Goal: Use online tool/utility: Utilize a website feature to perform a specific function

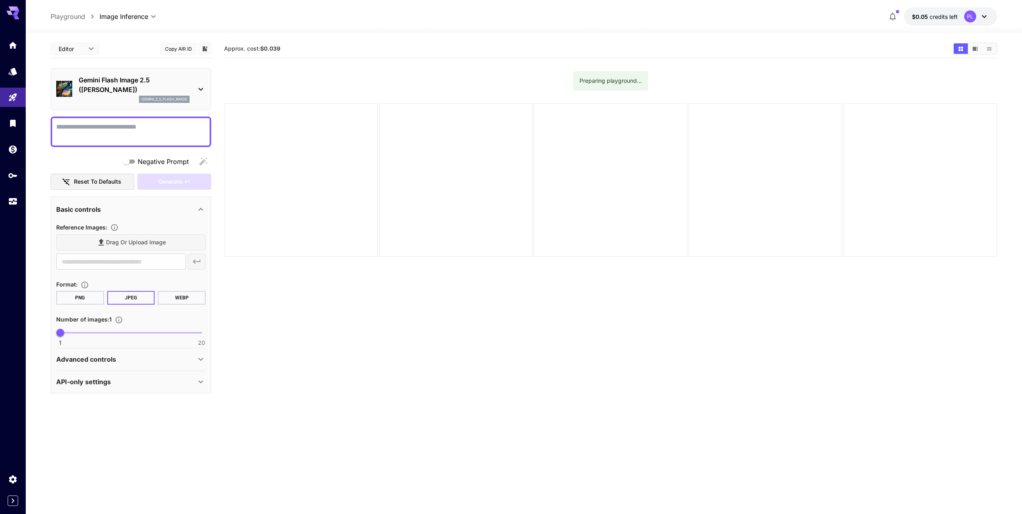
click at [125, 98] on div "gemini_2_5_flash_image" at bounding box center [134, 99] width 111 height 7
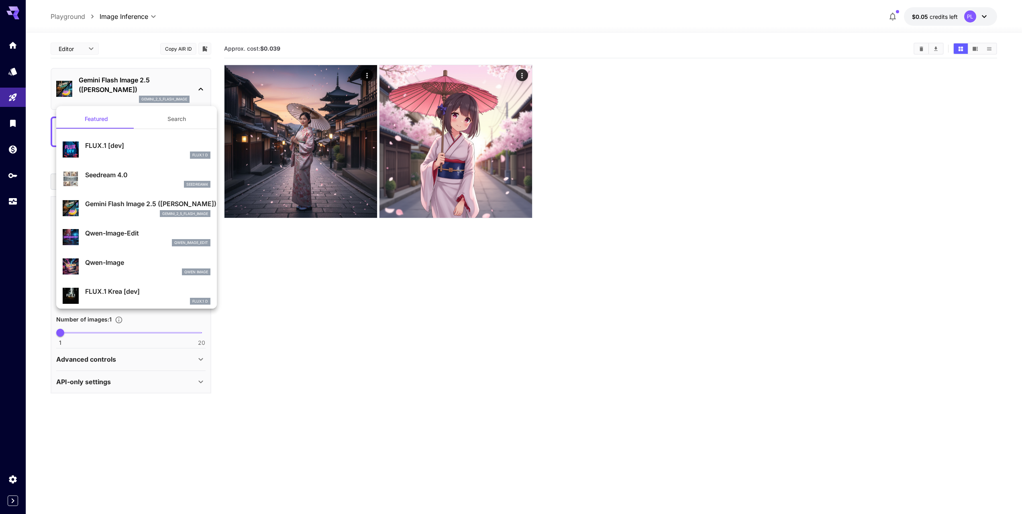
click at [110, 143] on p "FLUX.1 [dev]" at bounding box center [147, 146] width 125 height 10
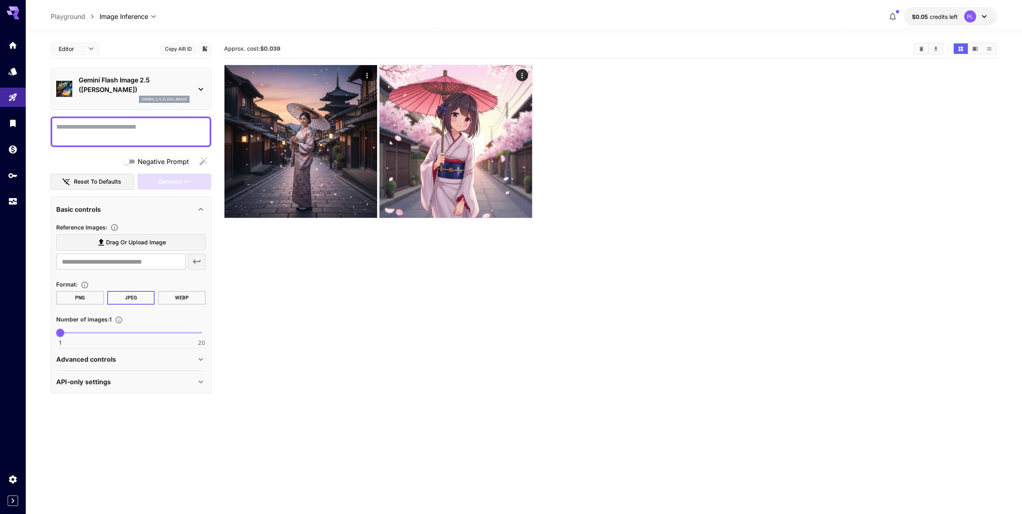
click at [192, 133] on textarea "Negative Prompt" at bounding box center [130, 131] width 149 height 19
click at [110, 185] on button "Reset to defaults" at bounding box center [93, 182] width 84 height 16
click at [204, 160] on div "Negative Prompt" at bounding box center [131, 161] width 161 height 16
click at [137, 238] on span "Drag or upload image" at bounding box center [136, 242] width 60 height 10
click at [0, 0] on input "Drag or upload image" at bounding box center [0, 0] width 0 height 0
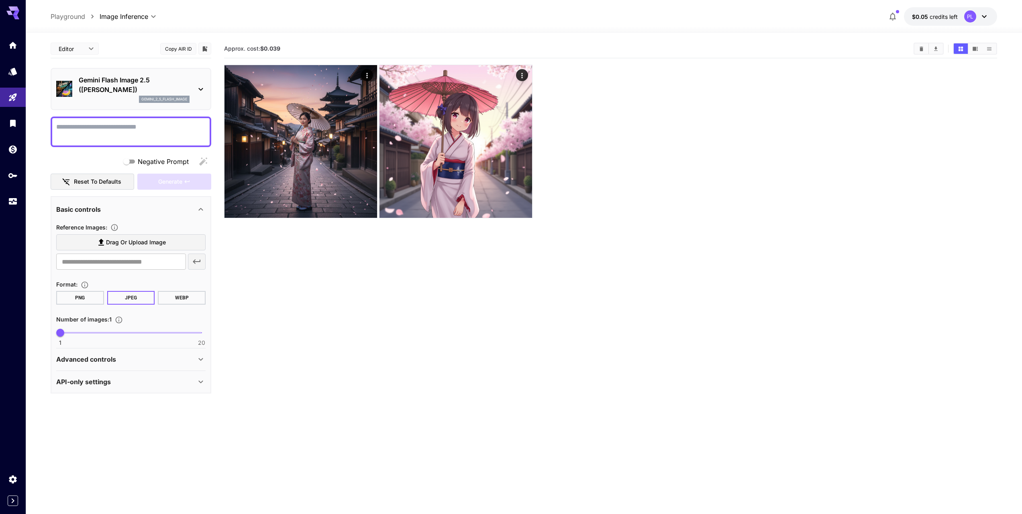
click at [196, 211] on icon at bounding box center [201, 209] width 10 height 10
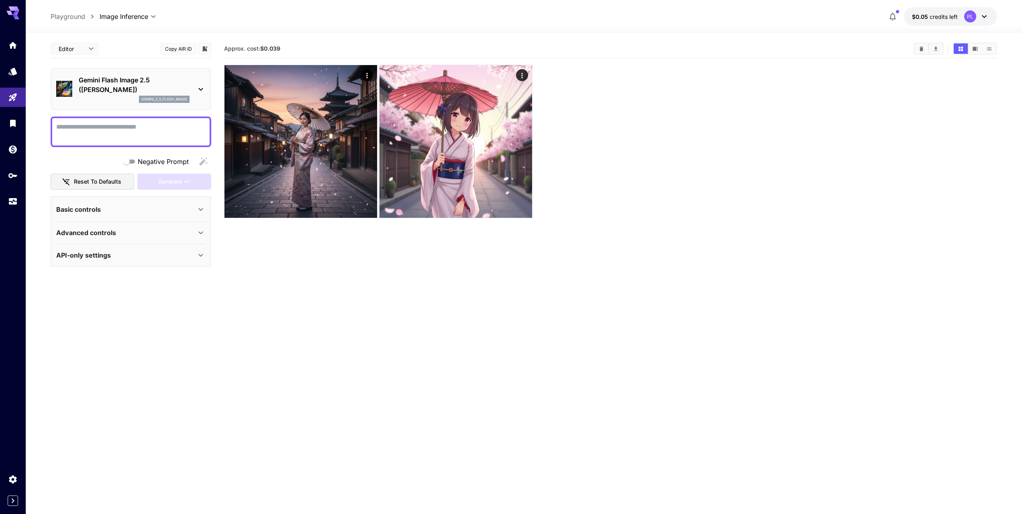
click at [160, 238] on div "Advanced controls" at bounding box center [130, 232] width 149 height 19
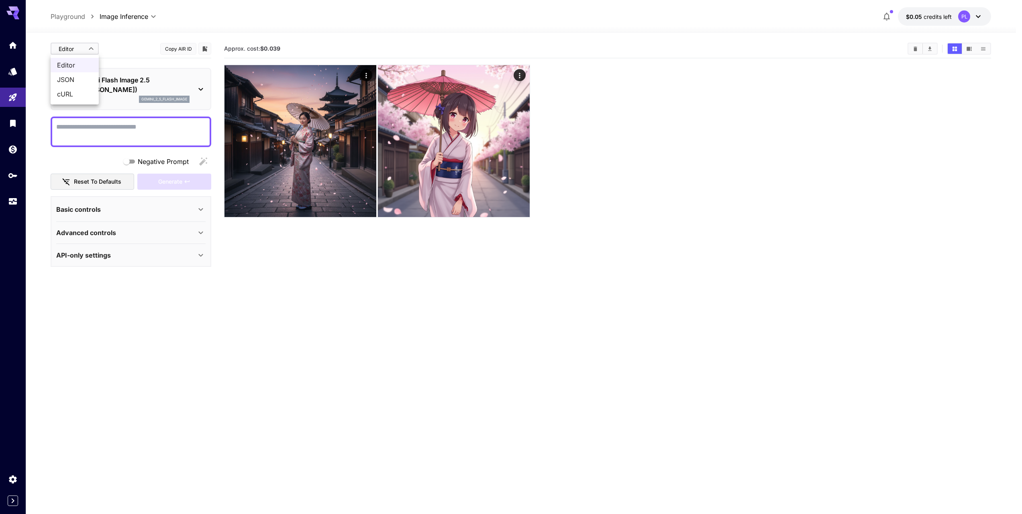
click at [94, 46] on body "**********" at bounding box center [511, 288] width 1022 height 577
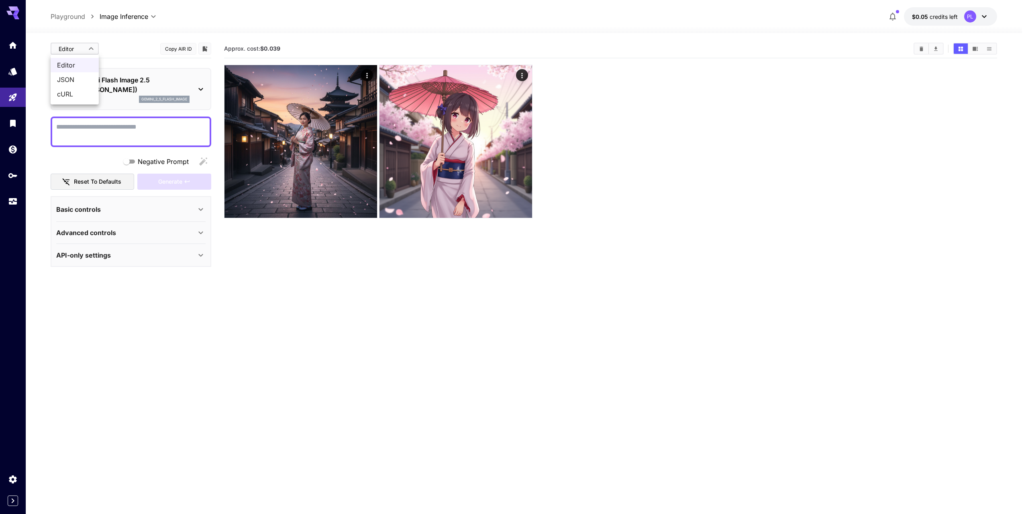
click at [176, 62] on div at bounding box center [514, 257] width 1028 height 514
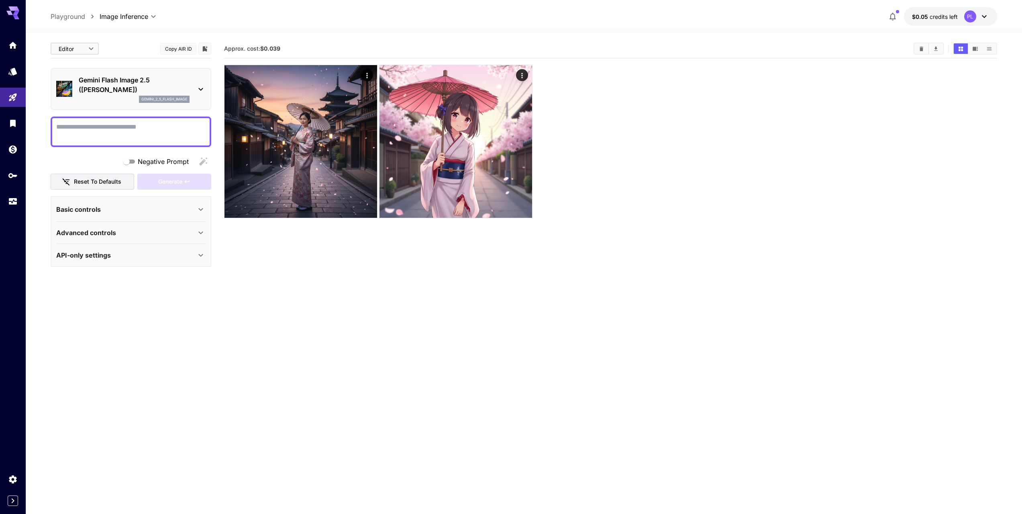
click at [173, 88] on p "Gemini Flash Image 2.5 ([PERSON_NAME])" at bounding box center [134, 84] width 111 height 19
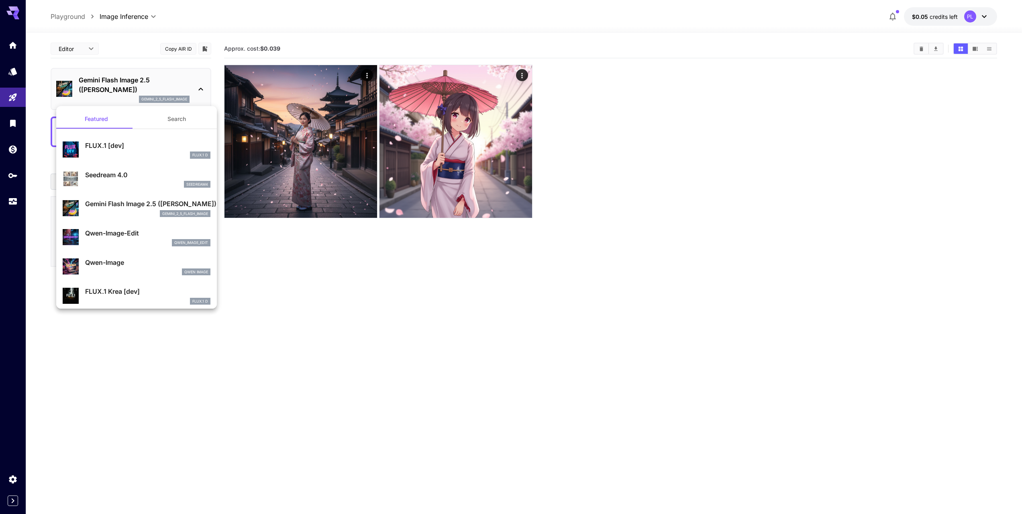
click at [120, 152] on div "FLUX.1 D" at bounding box center [147, 154] width 125 height 7
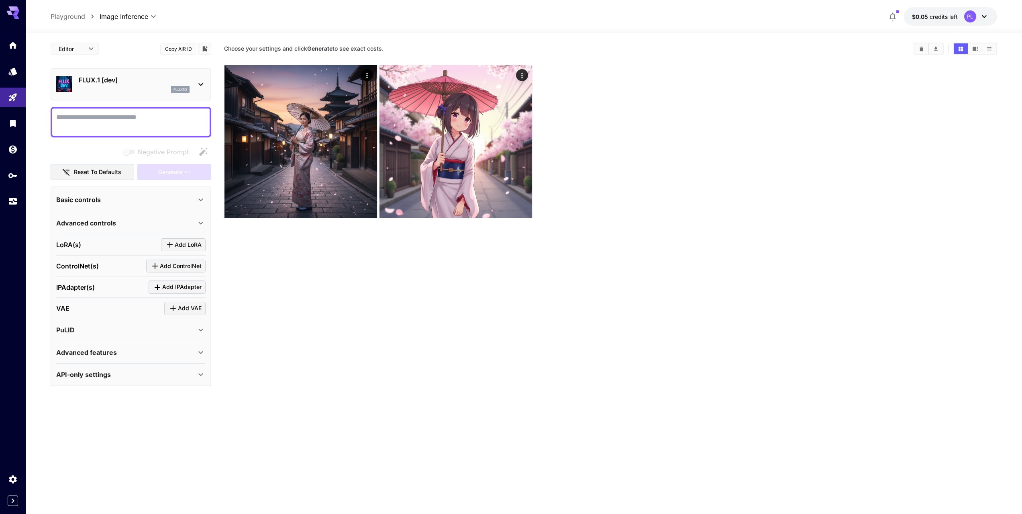
click at [107, 192] on div "Basic controls" at bounding box center [130, 199] width 149 height 19
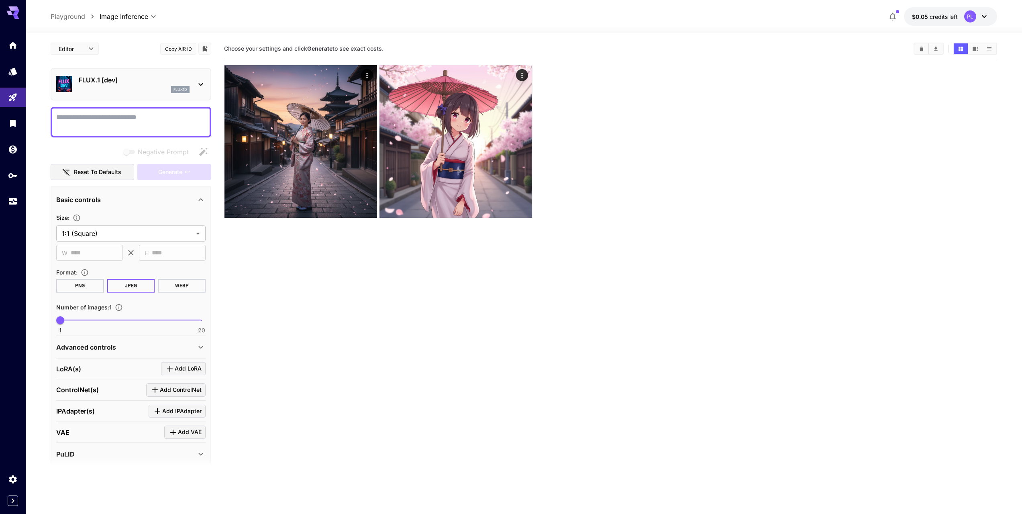
click at [65, 290] on button "PNG" at bounding box center [80, 286] width 48 height 14
click at [92, 206] on div "Basic controls" at bounding box center [130, 199] width 149 height 19
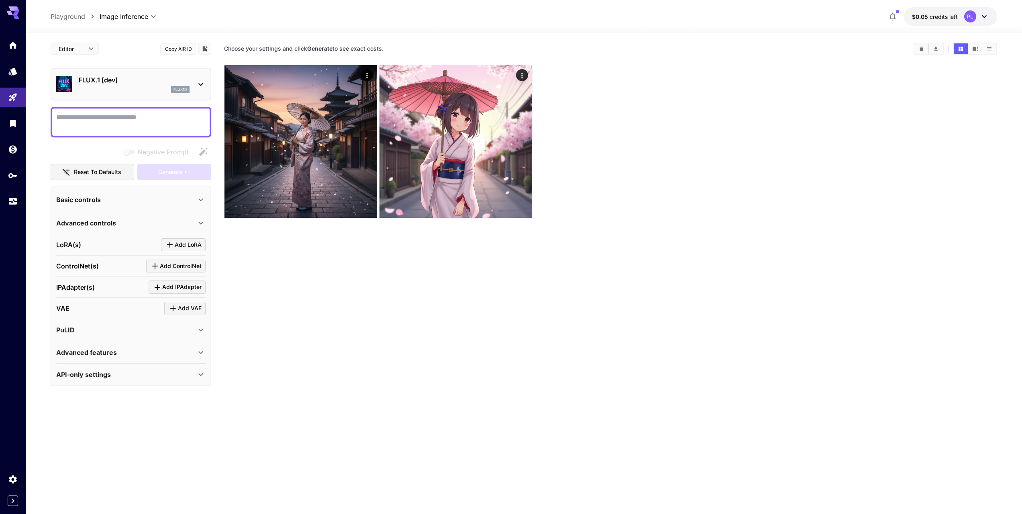
click at [97, 226] on p "Advanced controls" at bounding box center [86, 223] width 60 height 10
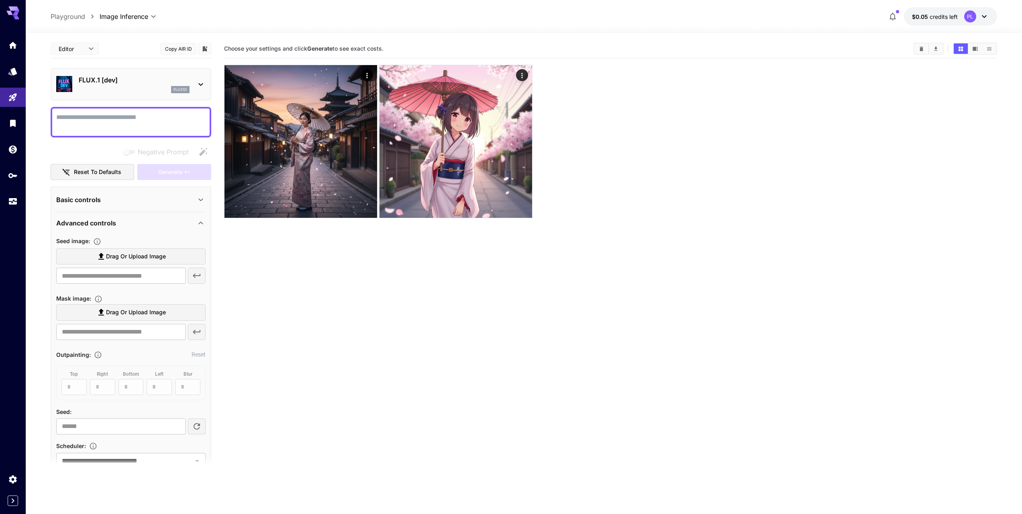
click at [116, 203] on div "Basic controls" at bounding box center [126, 200] width 140 height 10
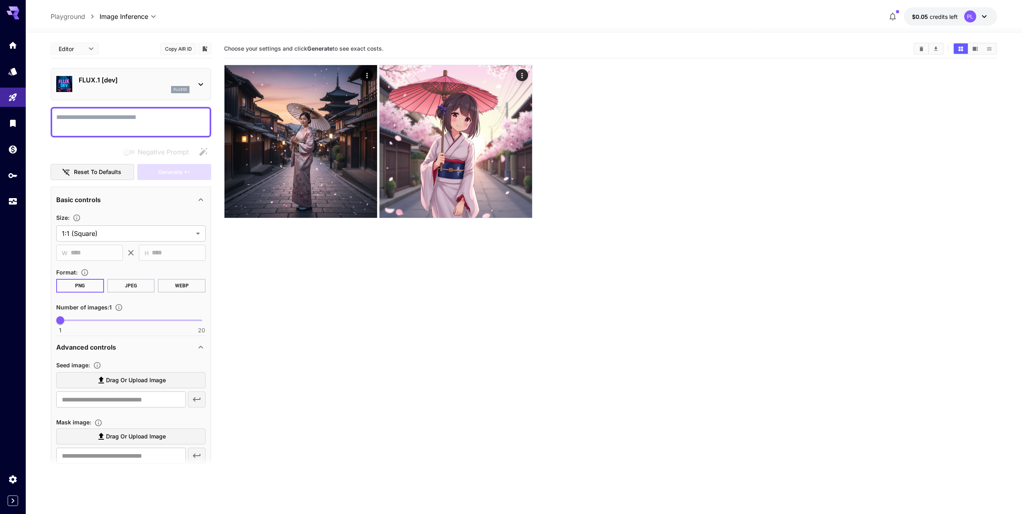
click at [116, 203] on div "Basic controls" at bounding box center [126, 200] width 140 height 10
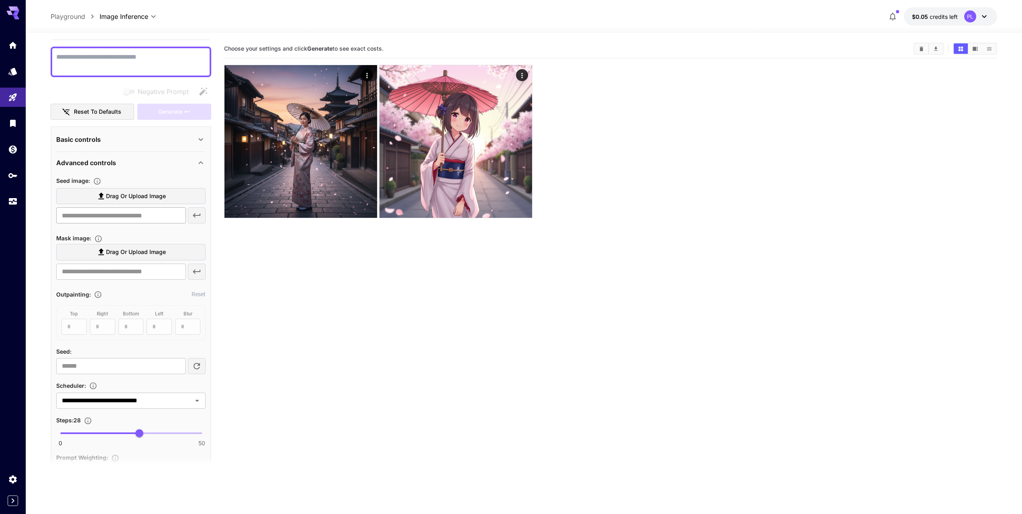
scroll to position [61, 0]
click at [95, 158] on p "Advanced controls" at bounding box center [86, 162] width 60 height 10
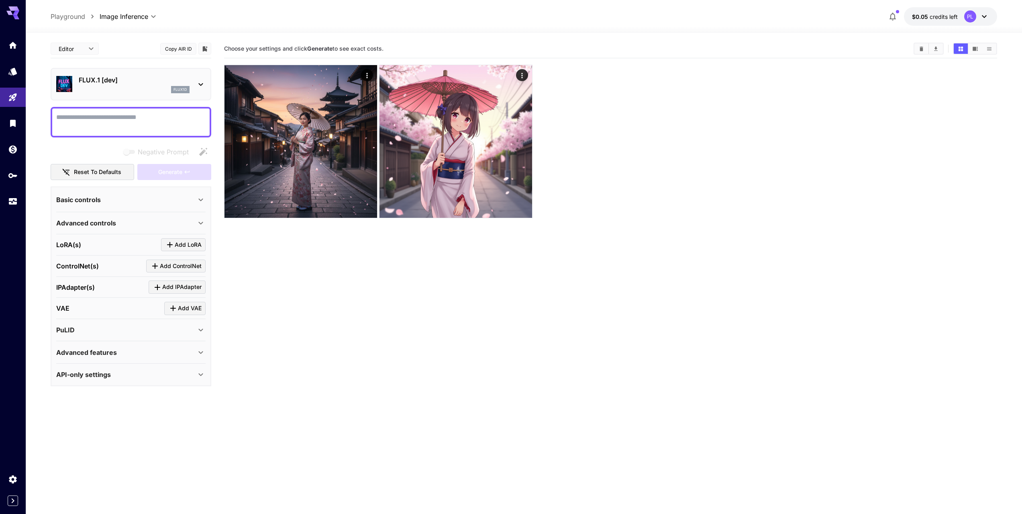
scroll to position [0, 0]
click at [176, 268] on span "Add ControlNet" at bounding box center [181, 266] width 42 height 10
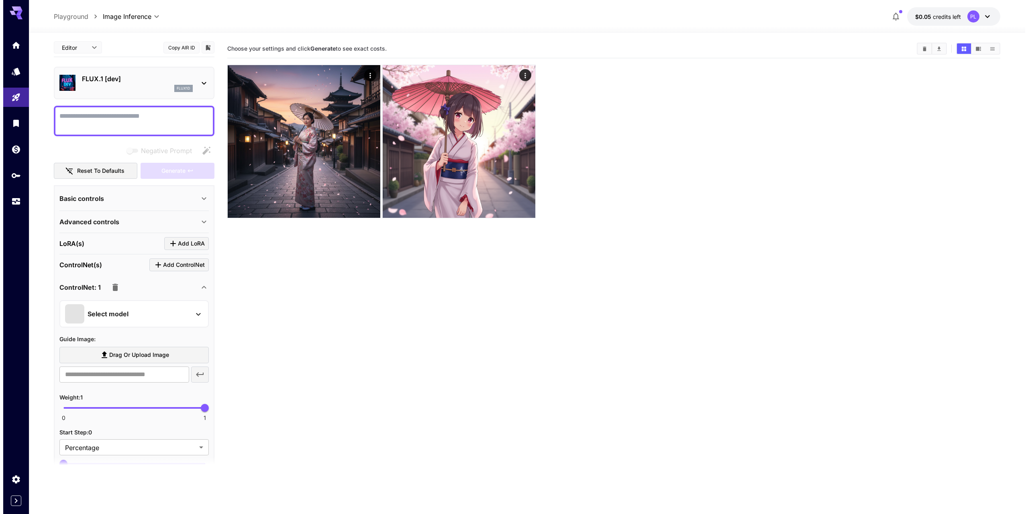
scroll to position [2, 0]
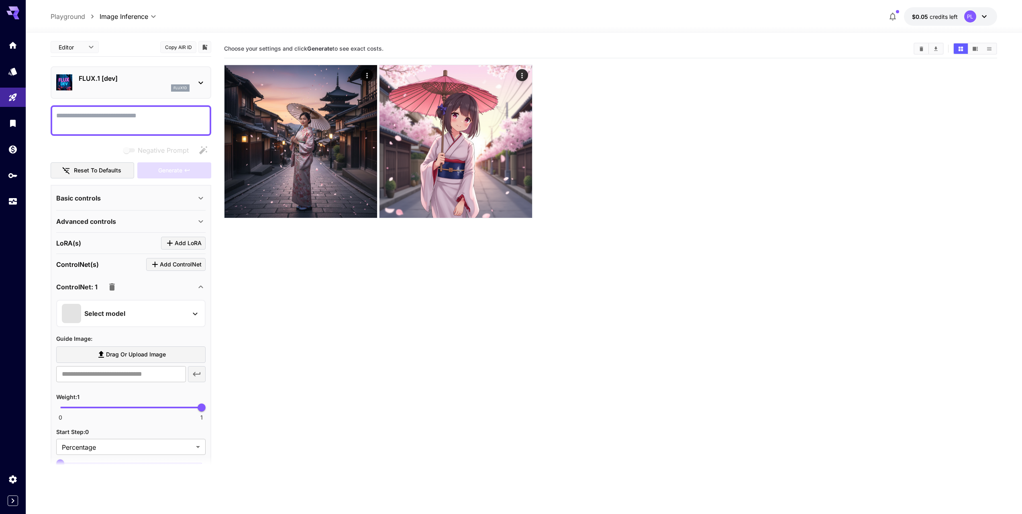
click at [119, 314] on p "Select model" at bounding box center [104, 313] width 41 height 10
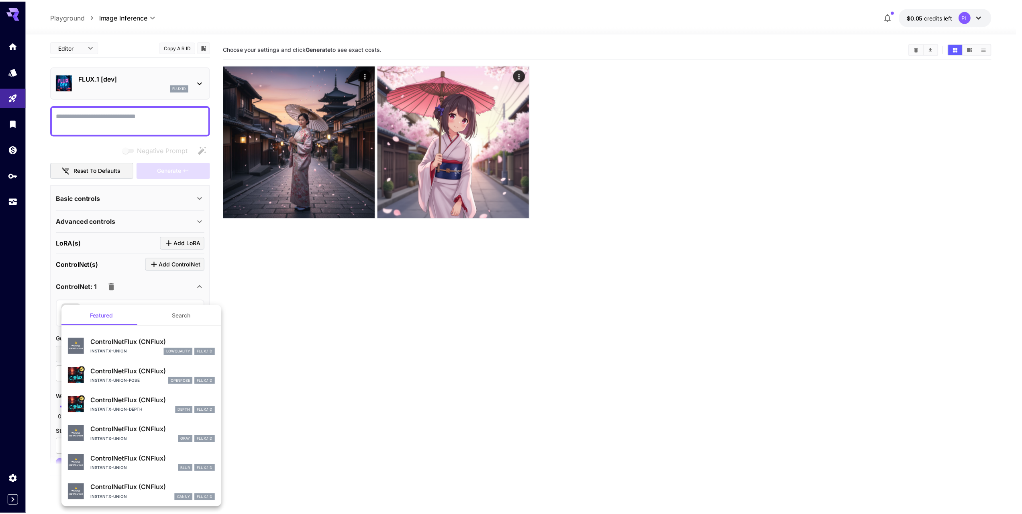
scroll to position [0, 0]
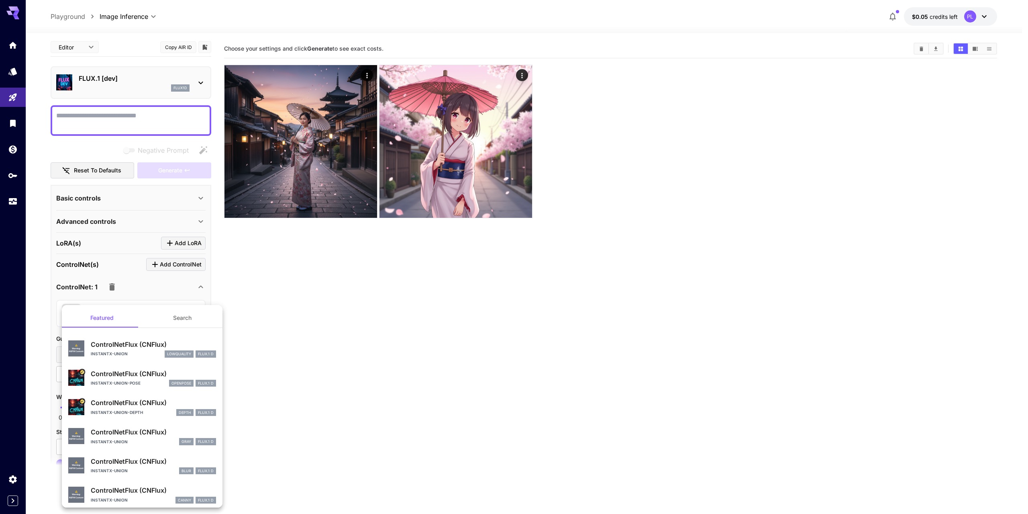
click at [314, 388] on div at bounding box center [514, 257] width 1028 height 514
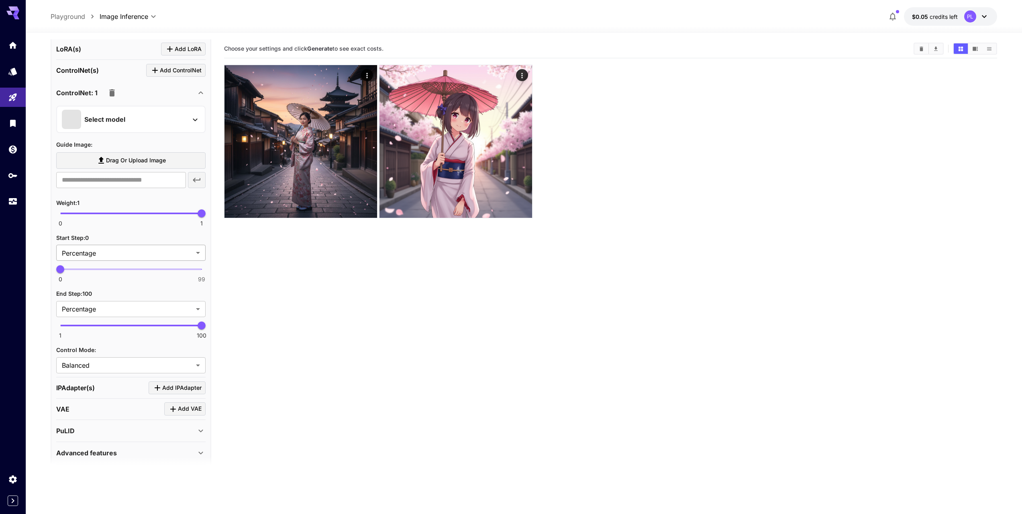
scroll to position [226, 0]
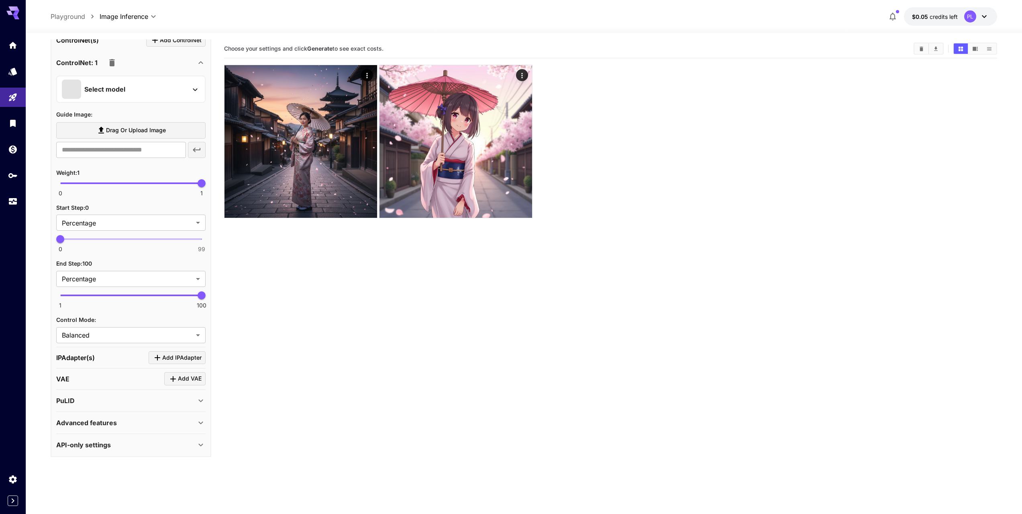
click at [132, 426] on div "Advanced features" at bounding box center [126, 423] width 140 height 10
click at [131, 422] on div "Advanced features" at bounding box center [126, 423] width 140 height 10
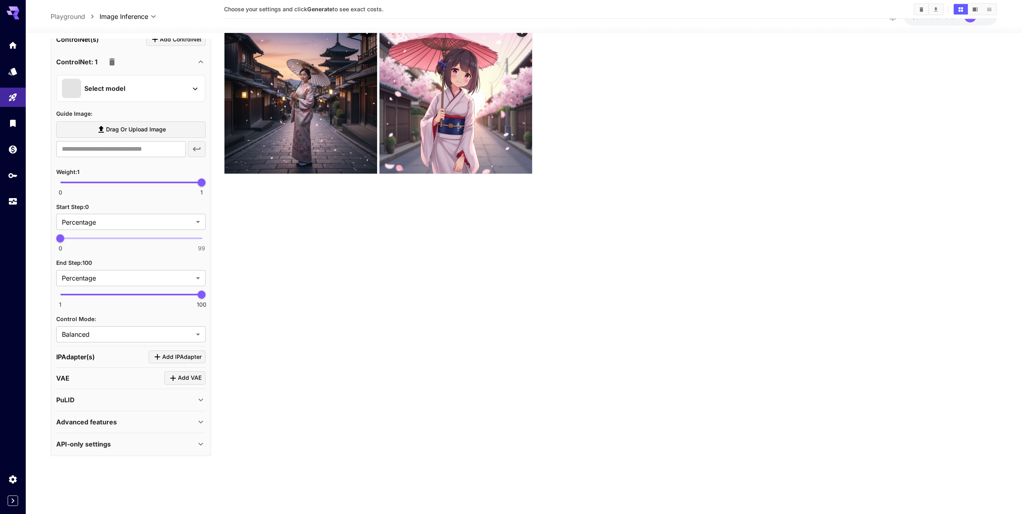
scroll to position [63, 0]
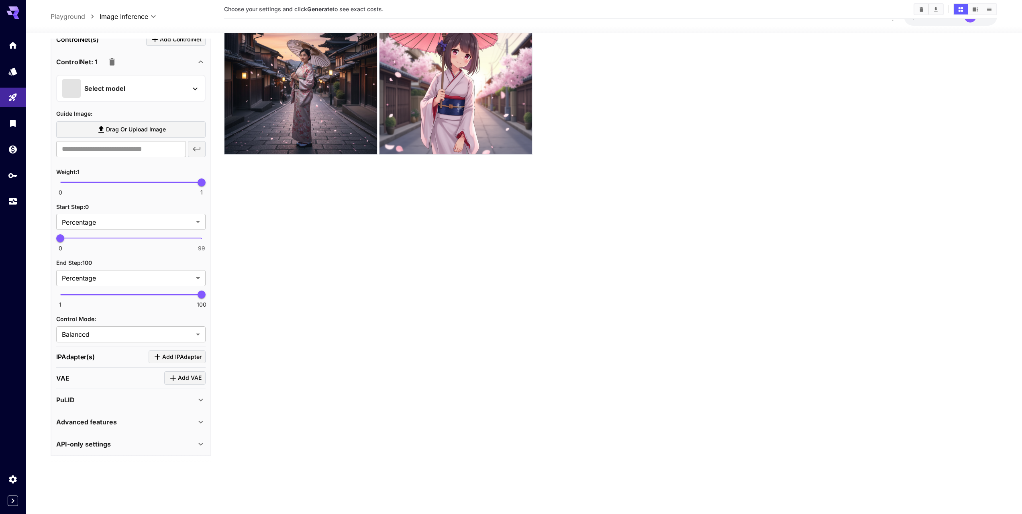
click at [125, 437] on div "API-only settings" at bounding box center [130, 443] width 149 height 19
click at [122, 428] on div "Advanced features" at bounding box center [130, 421] width 149 height 19
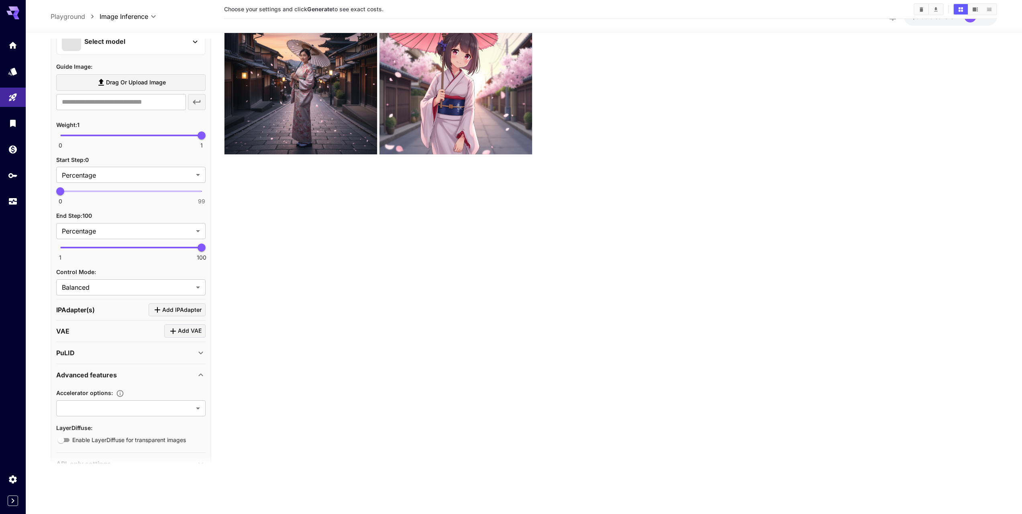
scroll to position [292, 0]
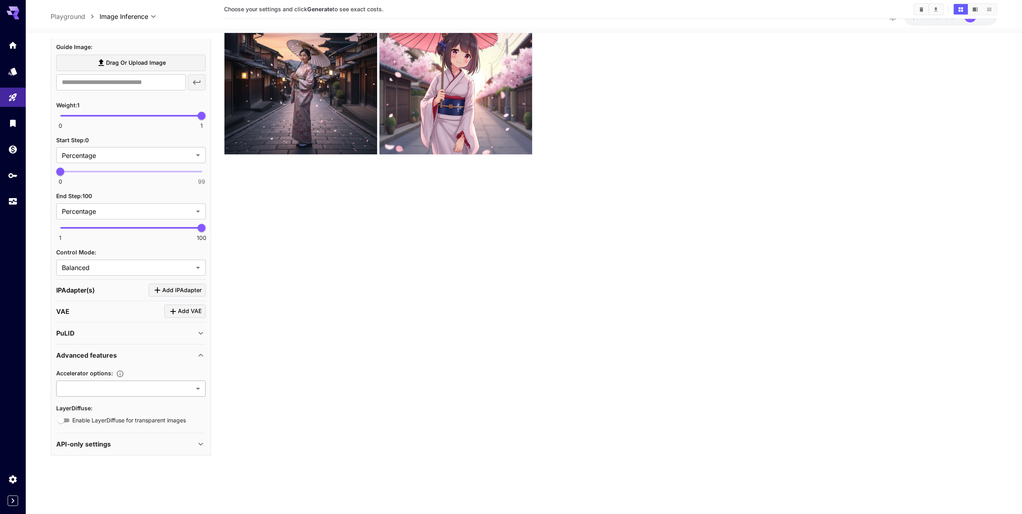
click at [147, 391] on body "**********" at bounding box center [511, 225] width 1022 height 577
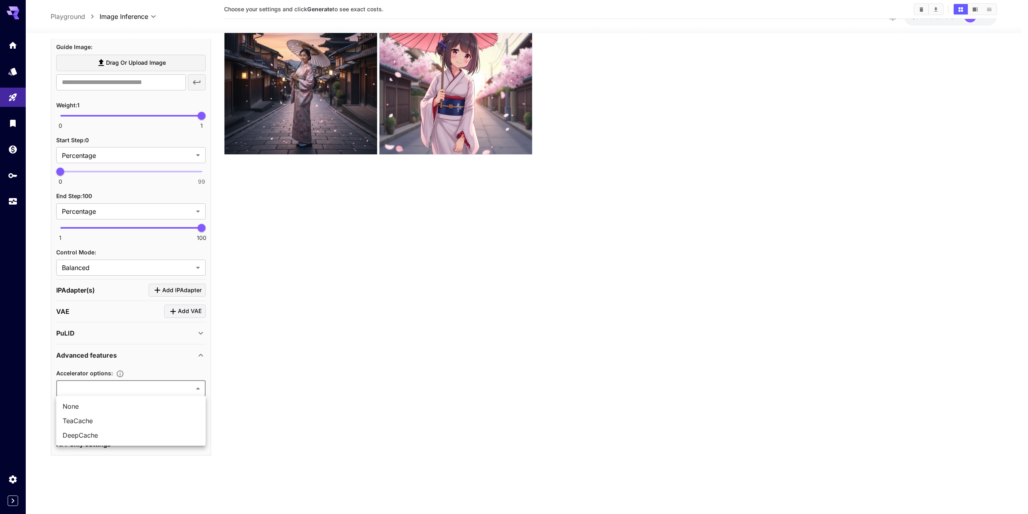
click at [147, 388] on div at bounding box center [514, 257] width 1028 height 514
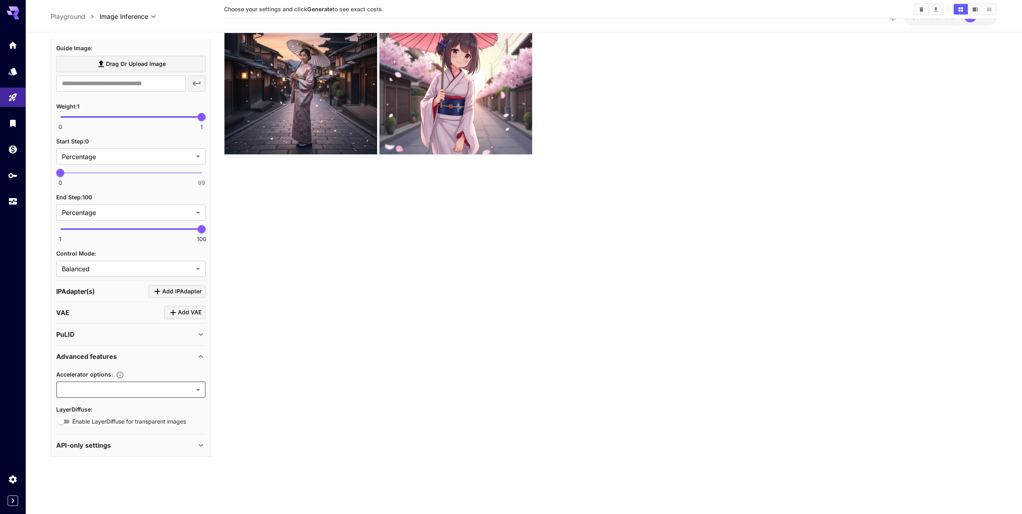
scroll to position [291, 0]
click at [109, 333] on div "PuLID" at bounding box center [126, 335] width 140 height 10
click at [124, 262] on body "**********" at bounding box center [511, 225] width 1022 height 577
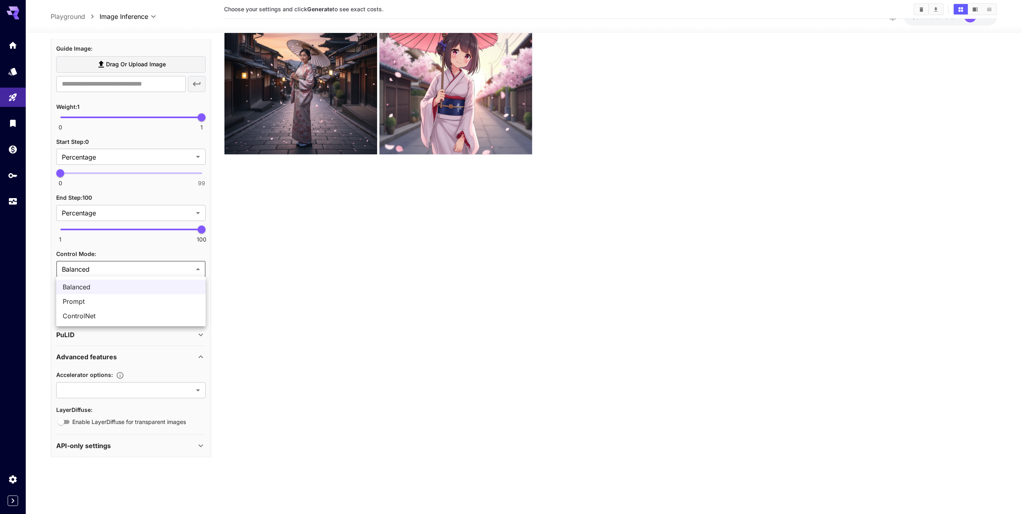
click at [124, 262] on div at bounding box center [514, 257] width 1028 height 514
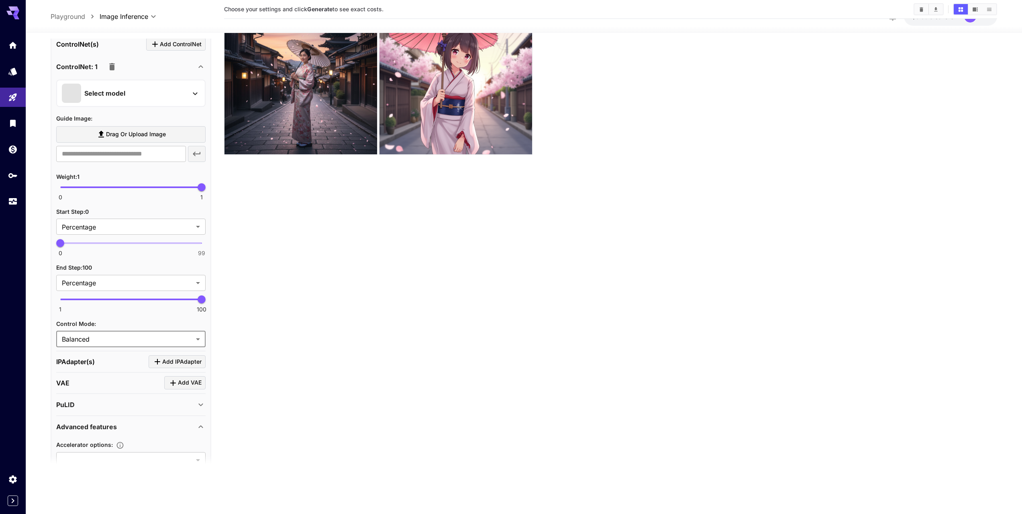
scroll to position [177, 0]
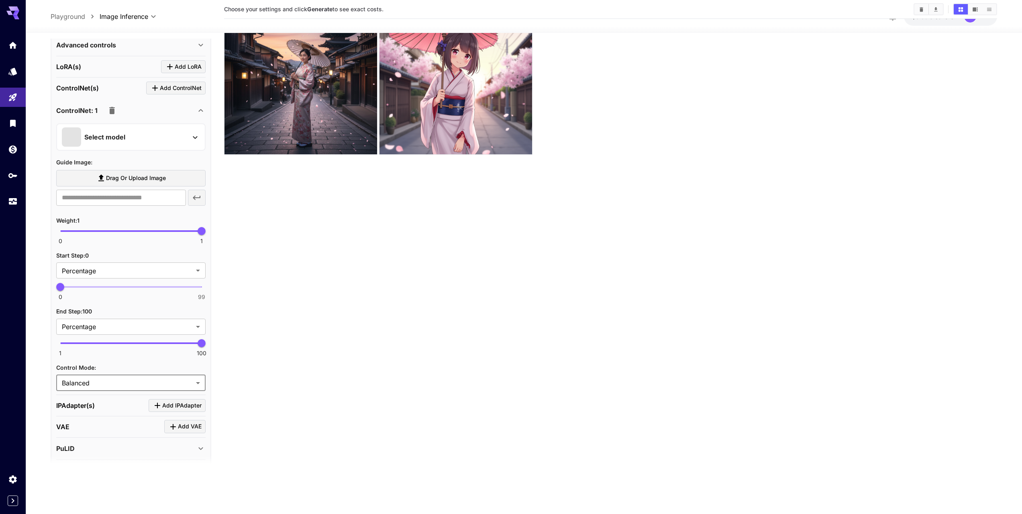
click at [147, 136] on div "Select model" at bounding box center [124, 136] width 125 height 19
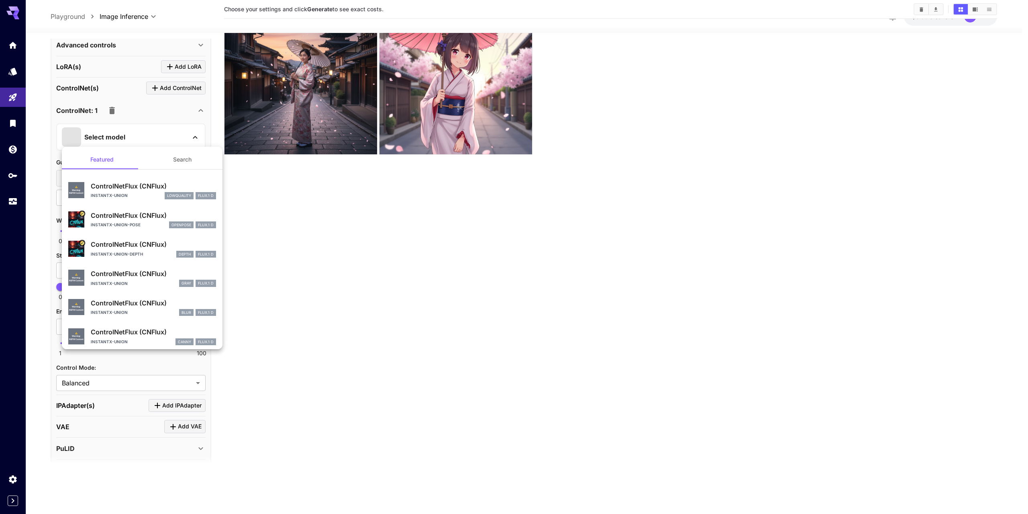
click at [171, 169] on section "⚠️ Warning: NSFW Content ControlNetFlux (CNFlux) instantx-union lowquality FLUX…" at bounding box center [142, 299] width 161 height 261
click at [509, 321] on div at bounding box center [514, 257] width 1028 height 514
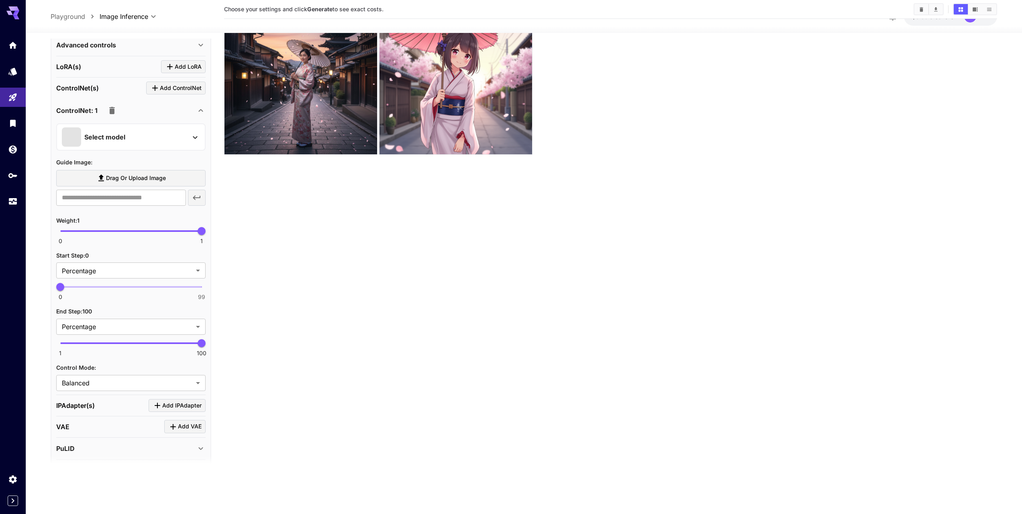
scroll to position [0, 0]
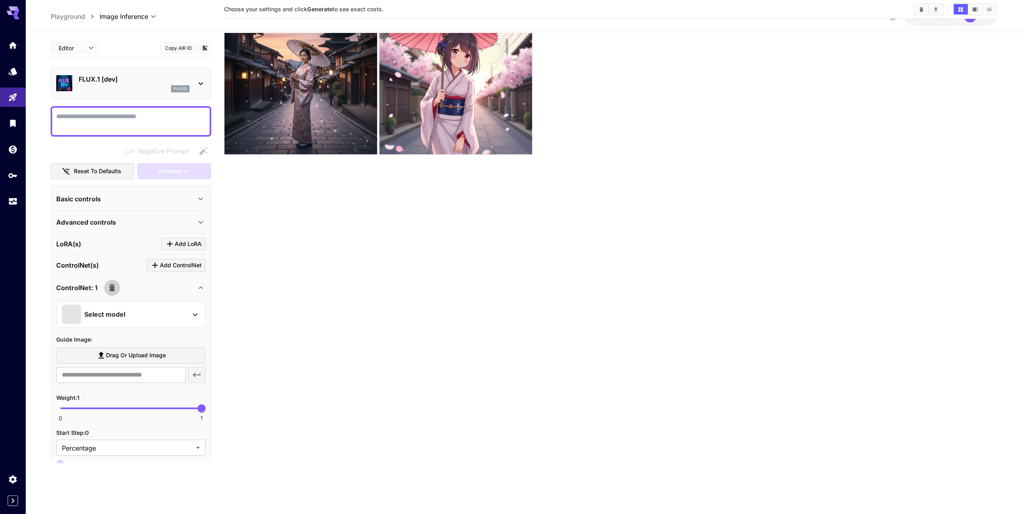
click at [115, 288] on icon "button" at bounding box center [112, 288] width 10 height 10
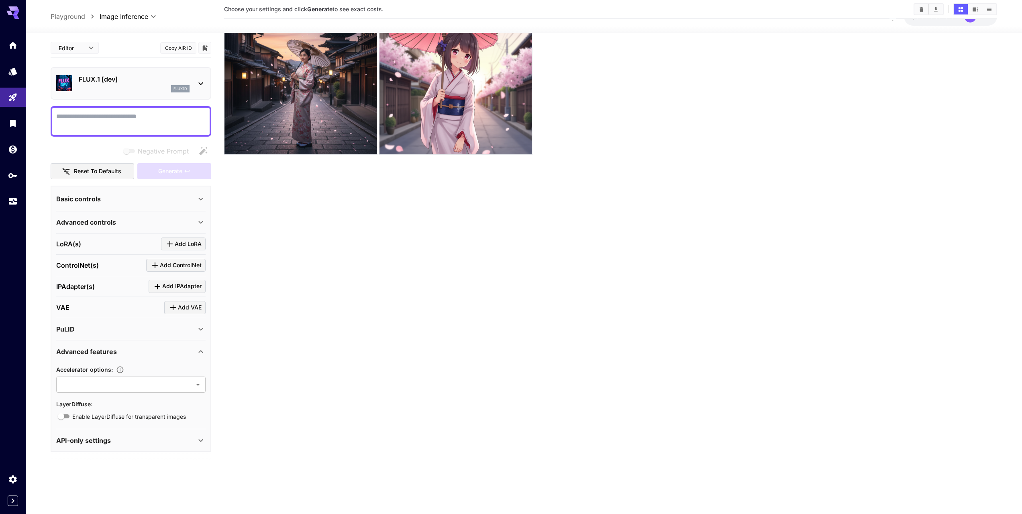
click at [135, 216] on div "Advanced controls" at bounding box center [130, 221] width 149 height 19
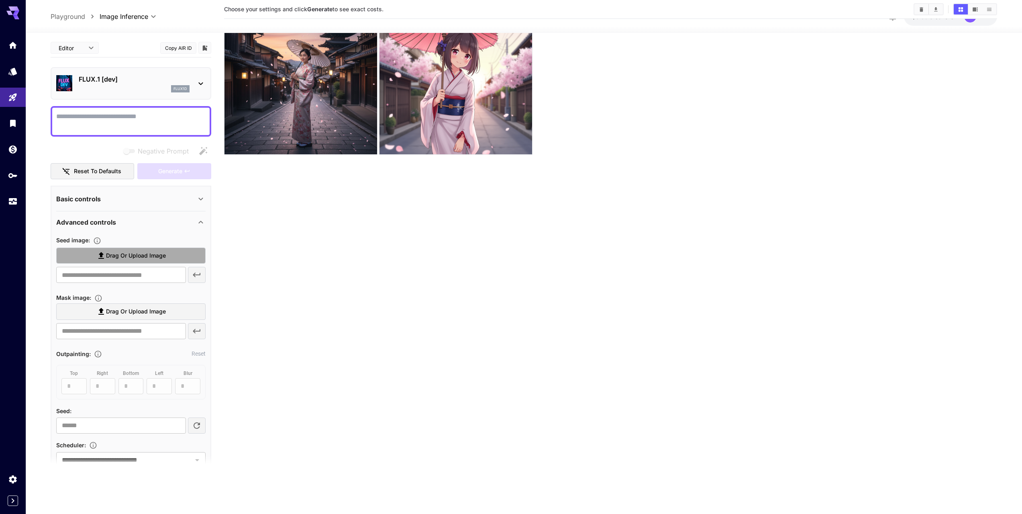
click at [139, 258] on span "Drag or upload image" at bounding box center [136, 256] width 60 height 10
click at [0, 0] on input "Drag or upload image" at bounding box center [0, 0] width 0 height 0
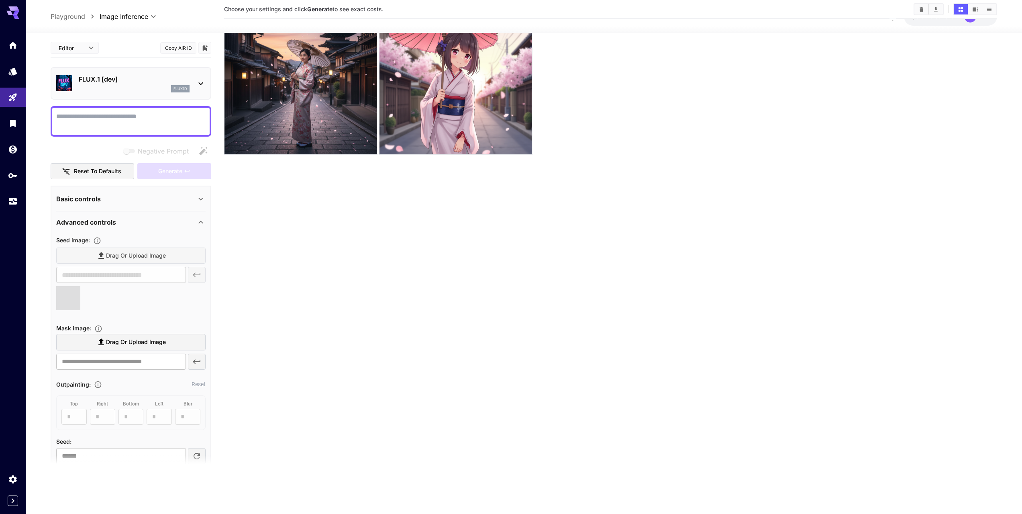
type input "**********"
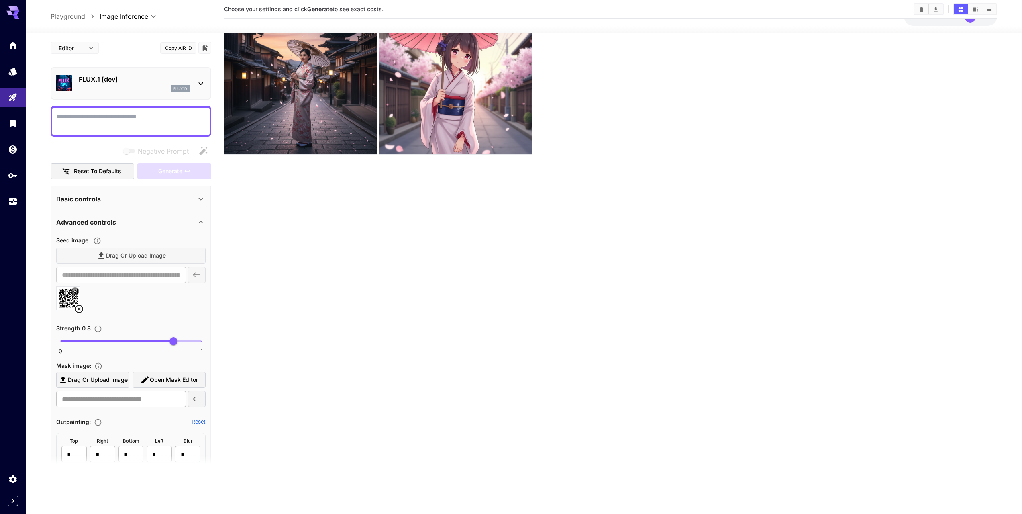
click at [112, 118] on textarea "Negative Prompt" at bounding box center [130, 121] width 149 height 19
paste textarea "**********"
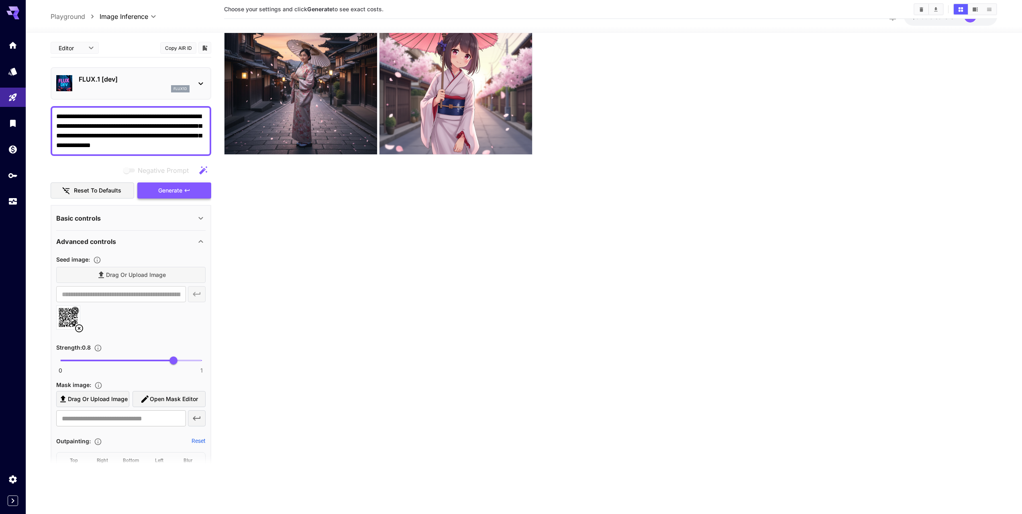
type textarea "**********"
click at [182, 189] on span "Generate" at bounding box center [170, 191] width 24 height 10
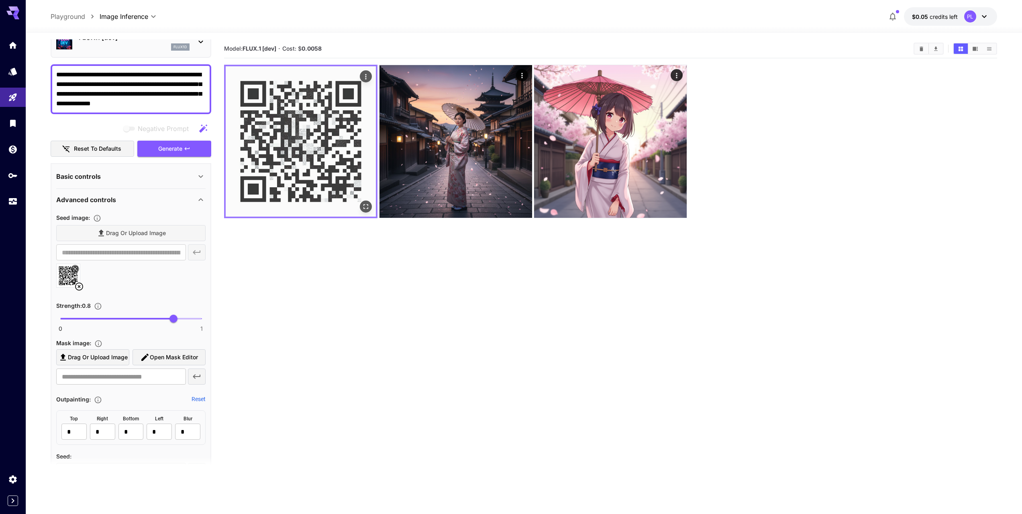
click at [310, 148] on img at bounding box center [301, 141] width 150 height 150
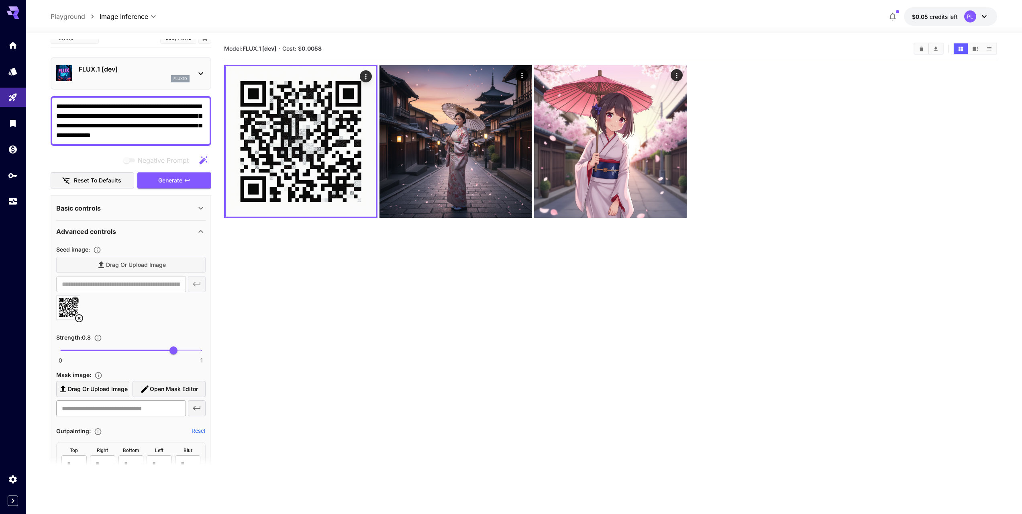
scroll to position [6, 0]
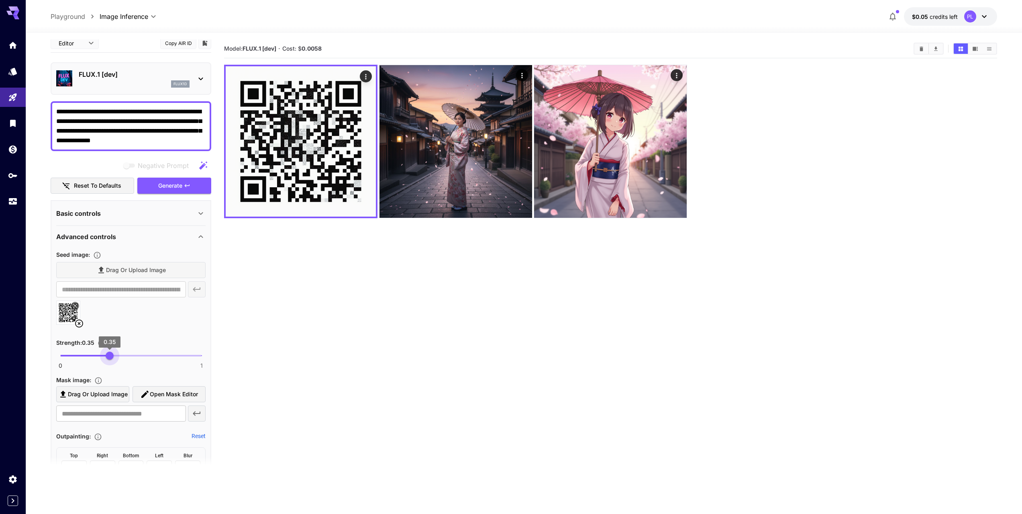
drag, startPoint x: 171, startPoint y: 357, endPoint x: 110, endPoint y: 359, distance: 61.5
click at [110, 359] on span "0.35" at bounding box center [110, 355] width 8 height 8
click at [178, 192] on button "Generate" at bounding box center [174, 186] width 74 height 16
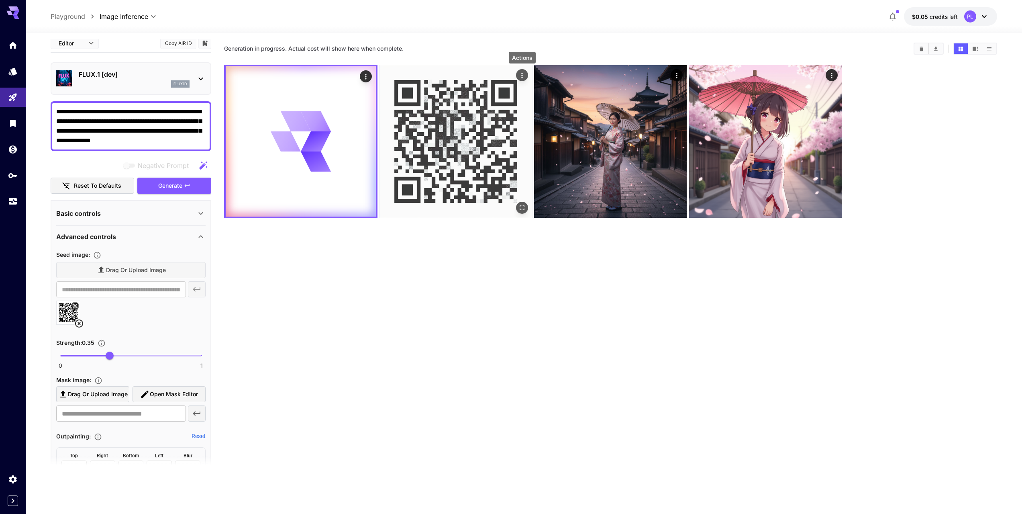
click at [521, 76] on icon "Actions" at bounding box center [522, 75] width 8 height 8
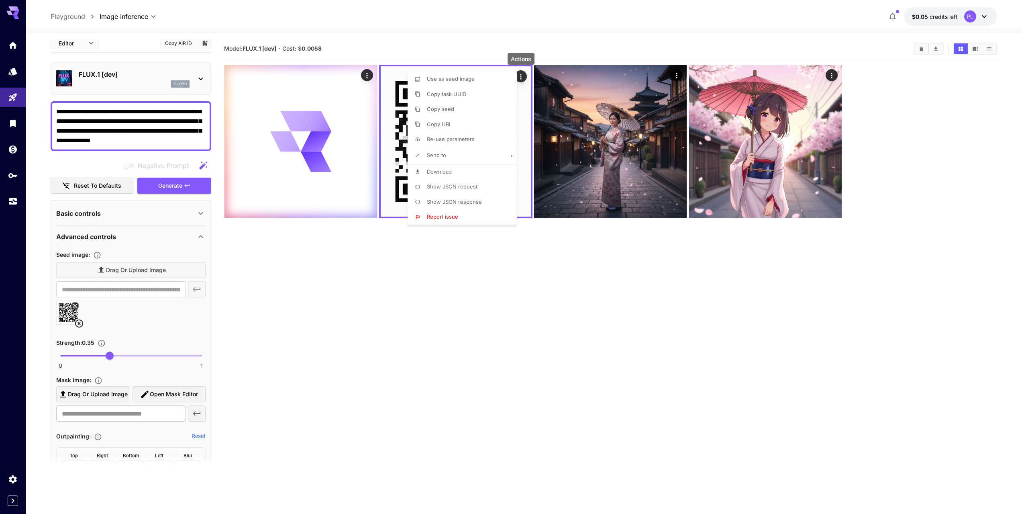
drag, startPoint x: 451, startPoint y: 218, endPoint x: 469, endPoint y: 349, distance: 132.2
click at [122, 349] on div "Use as seed image Copy task UUID Copy seed Copy URL Re-use parameters Send to D…" at bounding box center [61, 257] width 122 height 514
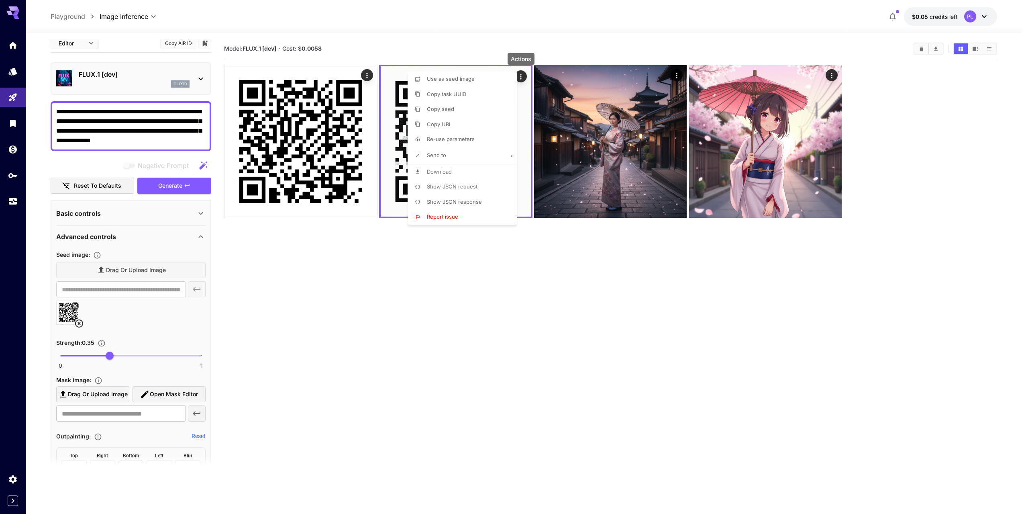
click at [437, 337] on div at bounding box center [514, 257] width 1028 height 514
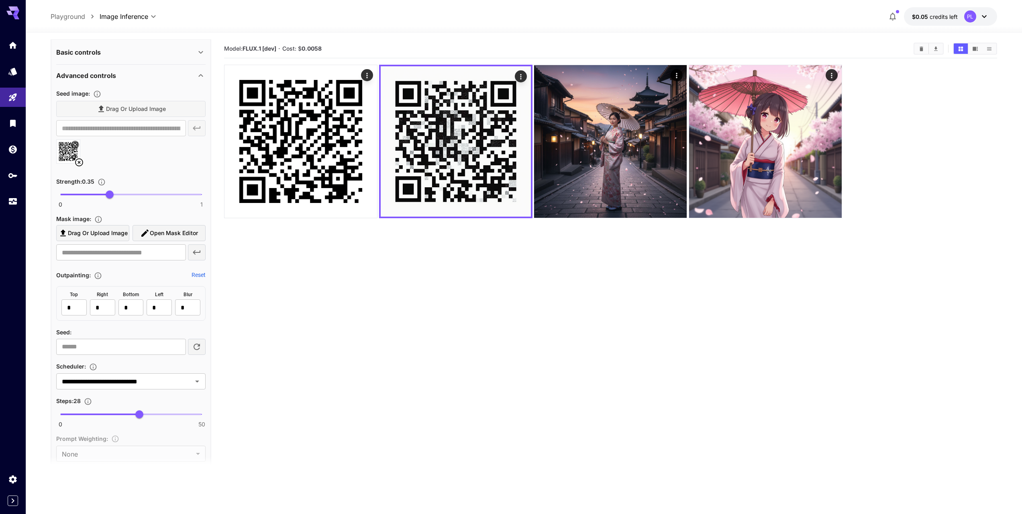
scroll to position [167, 0]
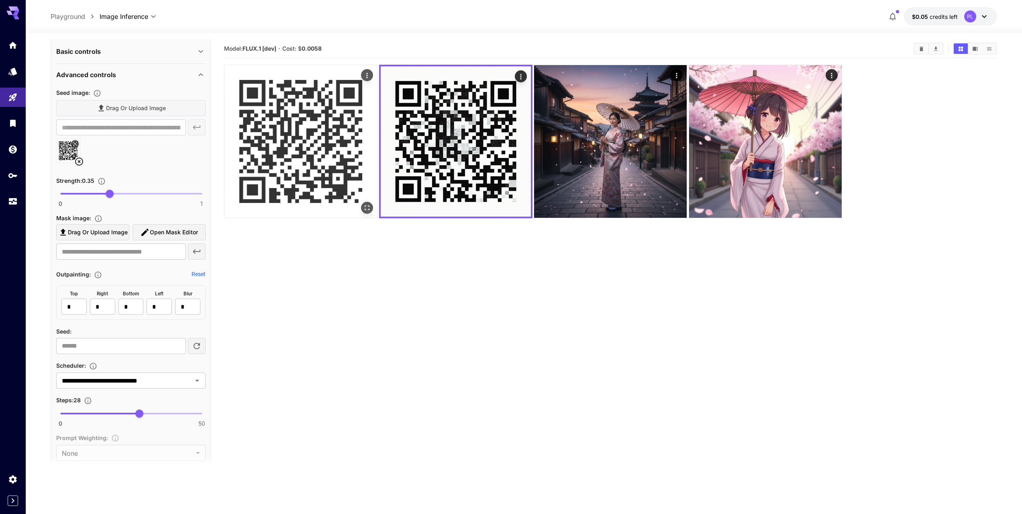
click at [366, 79] on icon "Actions" at bounding box center [367, 75] width 8 height 8
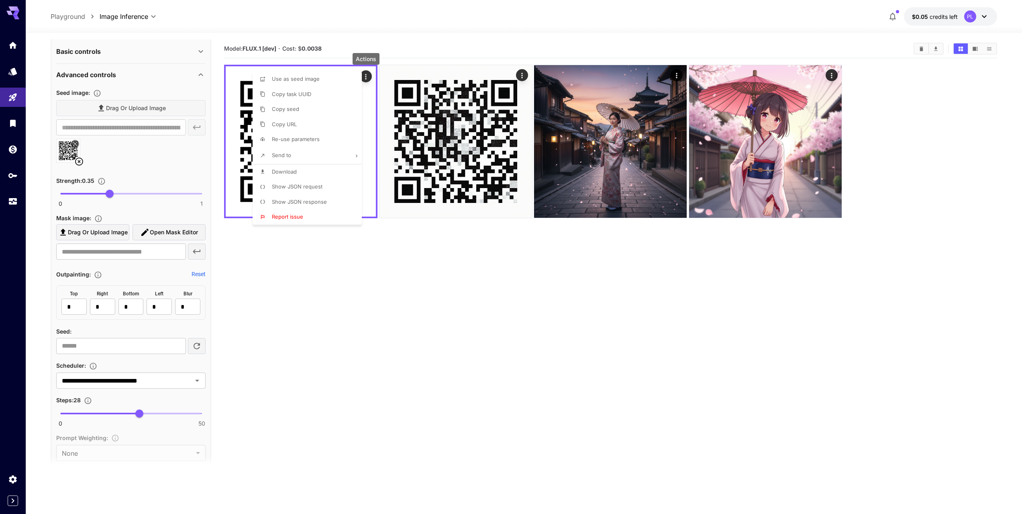
click at [472, 114] on div at bounding box center [514, 257] width 1028 height 514
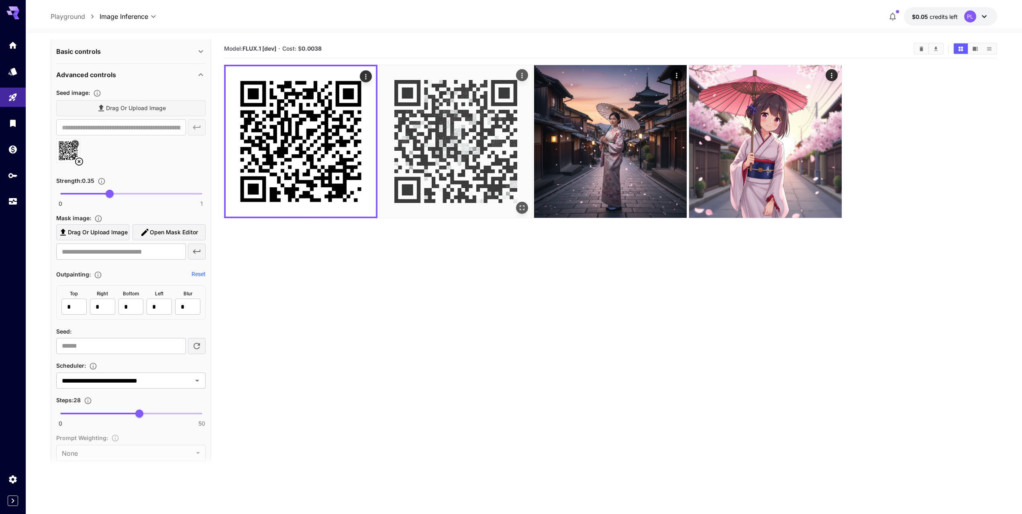
click at [428, 130] on img at bounding box center [456, 141] width 153 height 153
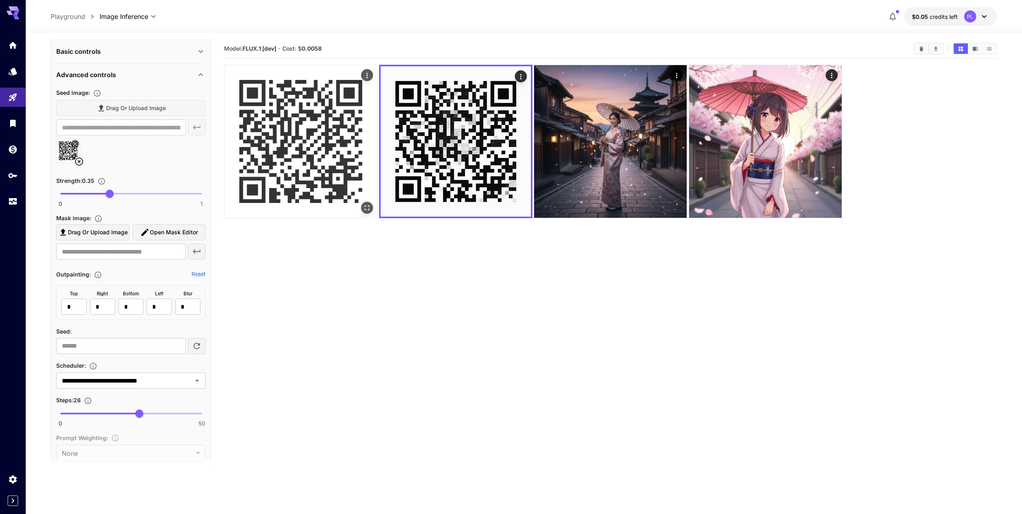
click at [310, 143] on img at bounding box center [301, 141] width 153 height 153
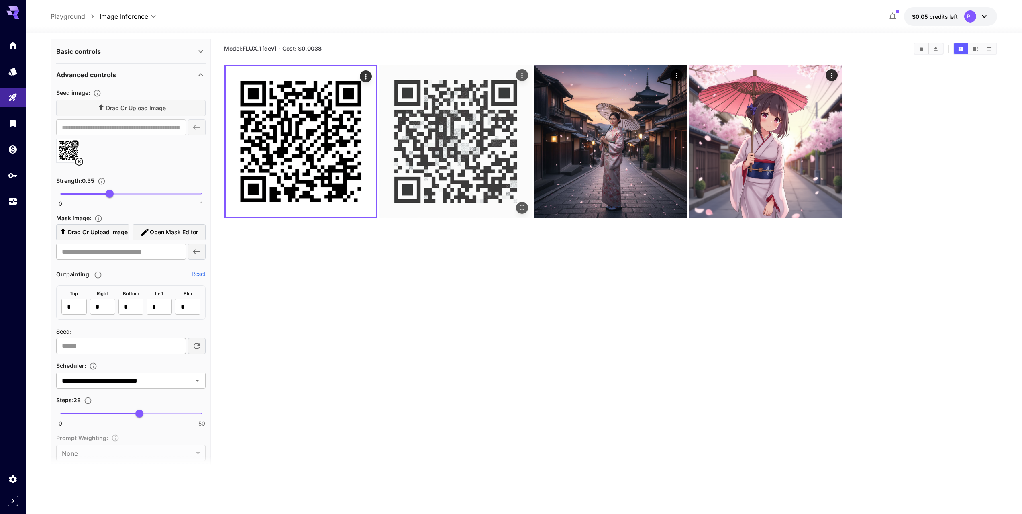
click at [425, 143] on img at bounding box center [456, 141] width 153 height 153
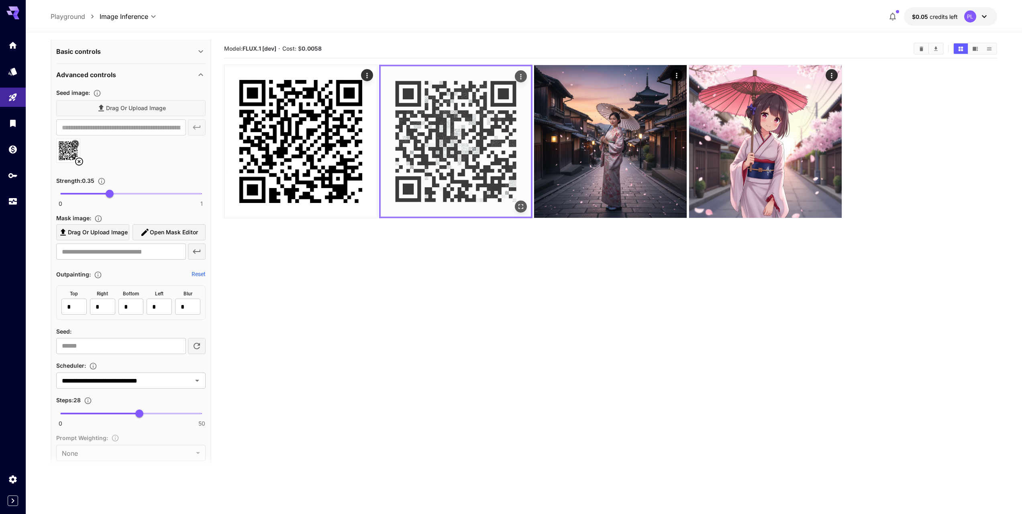
click at [515, 147] on img at bounding box center [456, 141] width 150 height 150
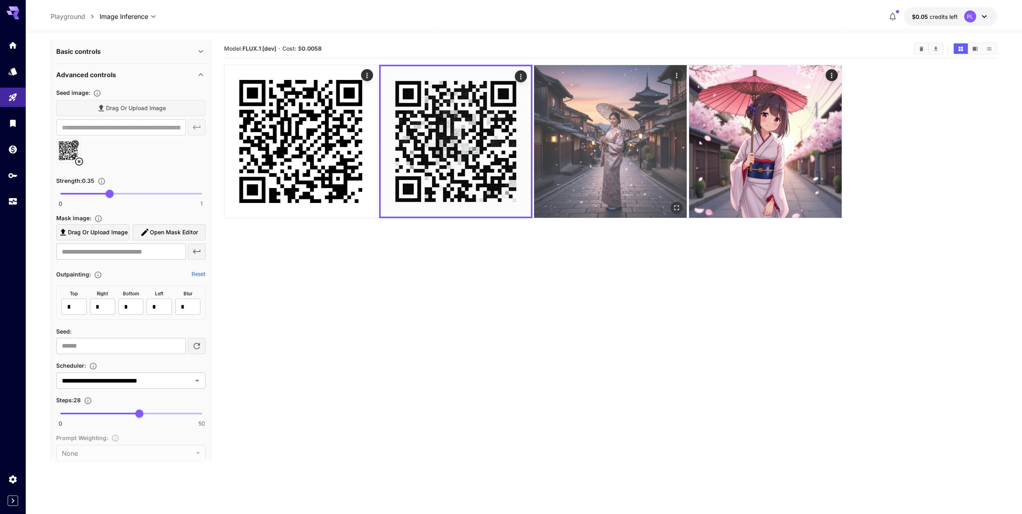
click at [607, 147] on img at bounding box center [610, 141] width 153 height 153
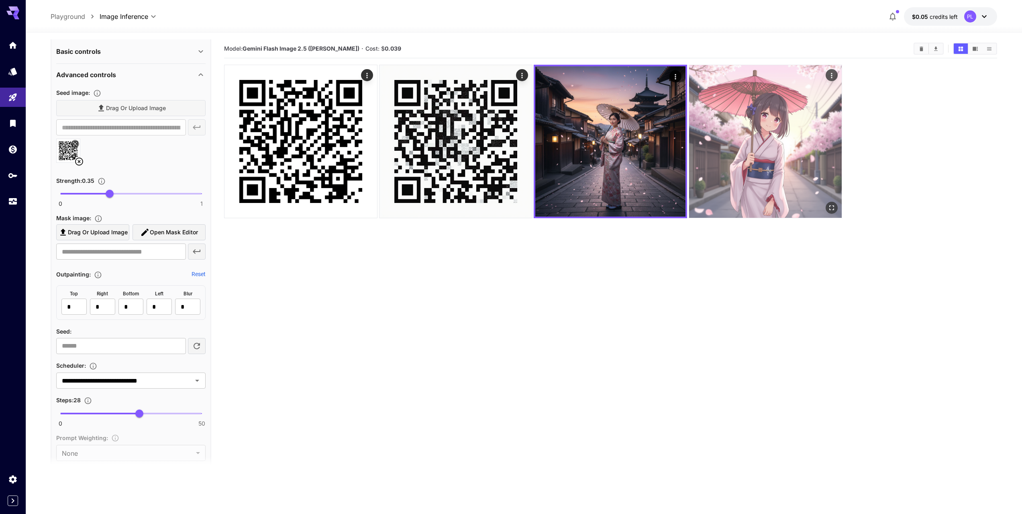
click at [765, 149] on img at bounding box center [765, 141] width 153 height 153
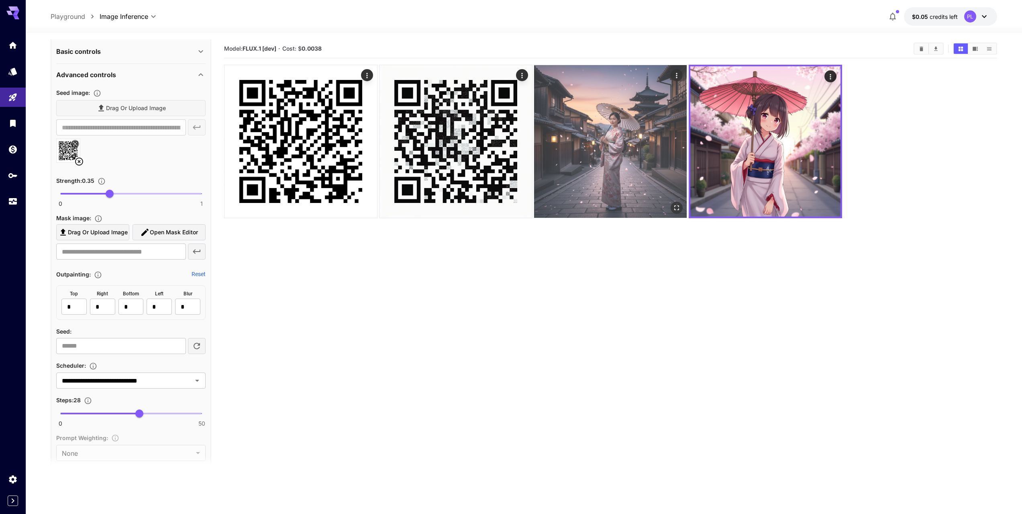
click at [651, 156] on img at bounding box center [610, 141] width 153 height 153
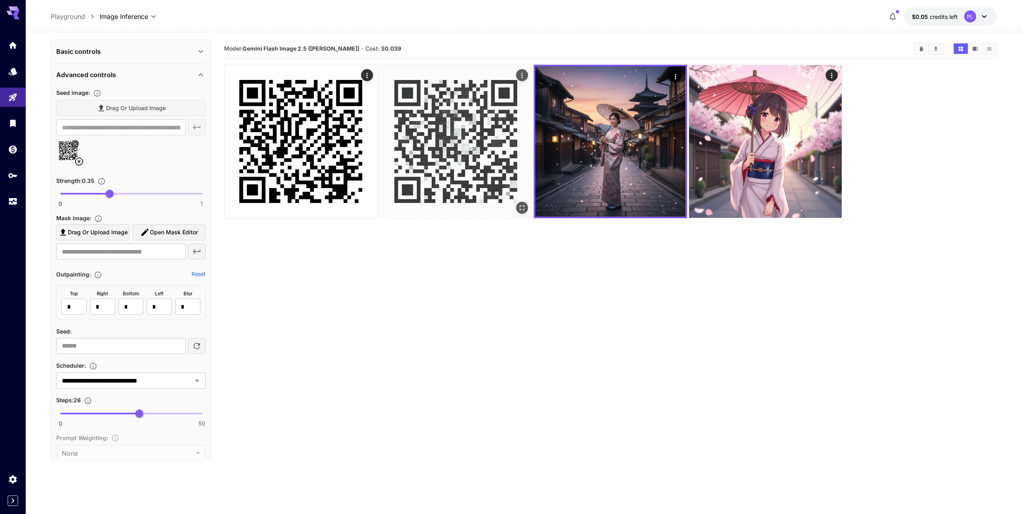
click at [440, 160] on img at bounding box center [456, 141] width 153 height 153
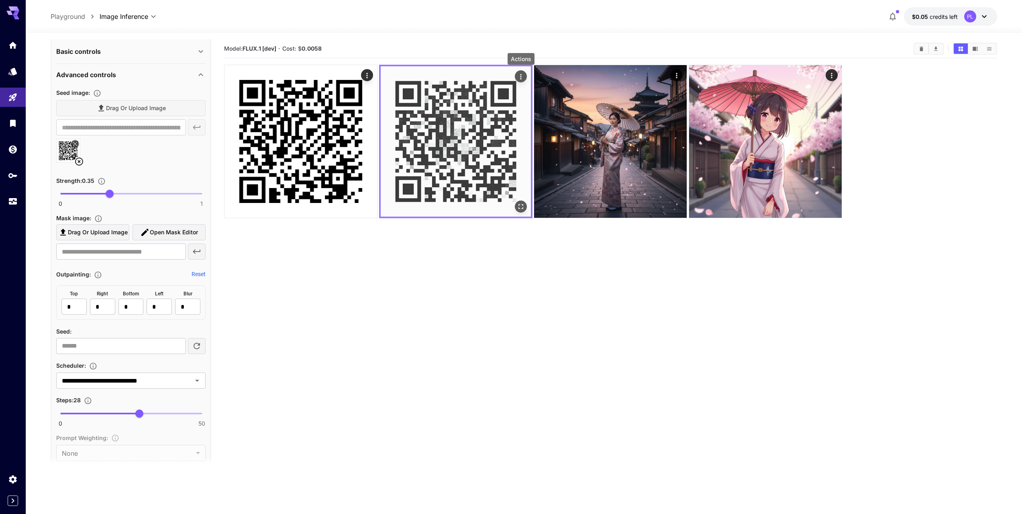
click at [520, 74] on icon "Actions" at bounding box center [521, 77] width 8 height 8
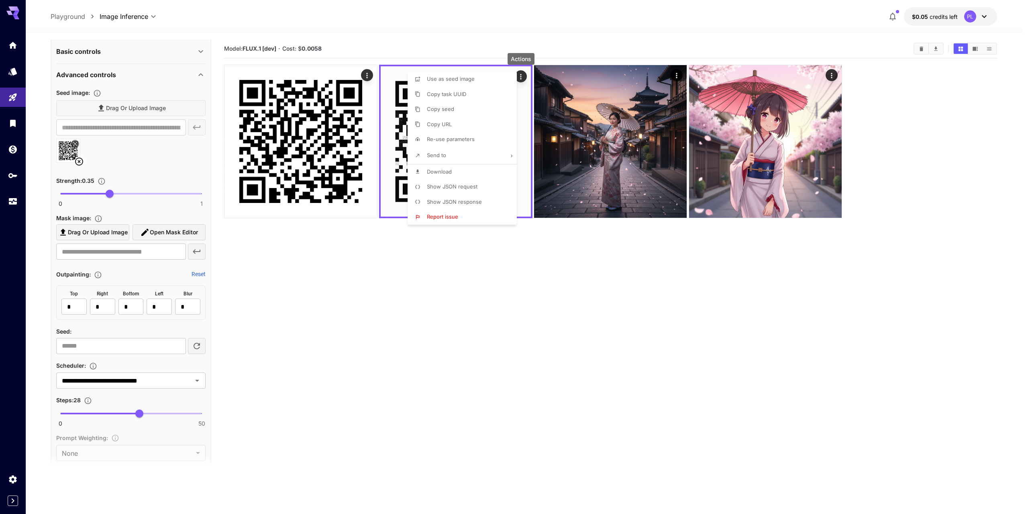
click at [321, 145] on div at bounding box center [514, 257] width 1028 height 514
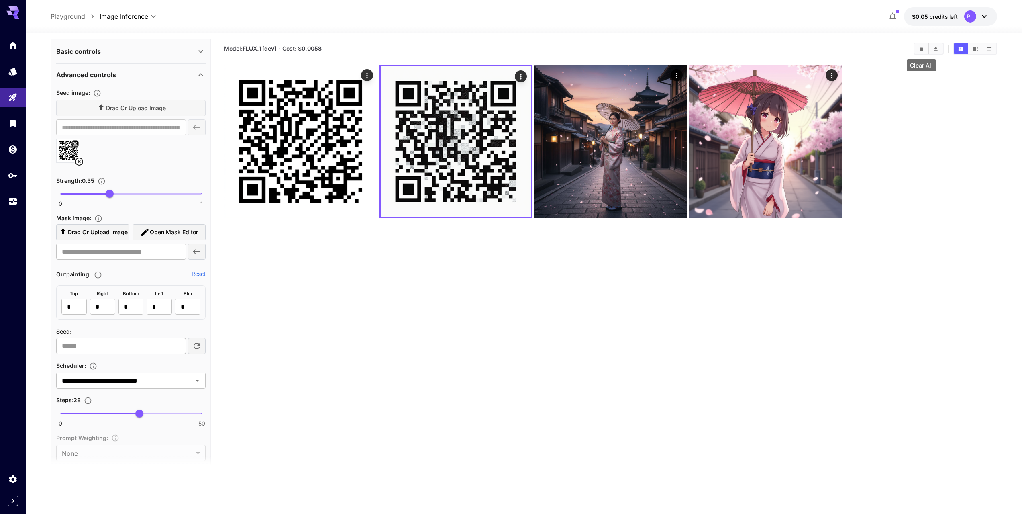
click at [916, 51] on button "Clear All" at bounding box center [922, 48] width 14 height 10
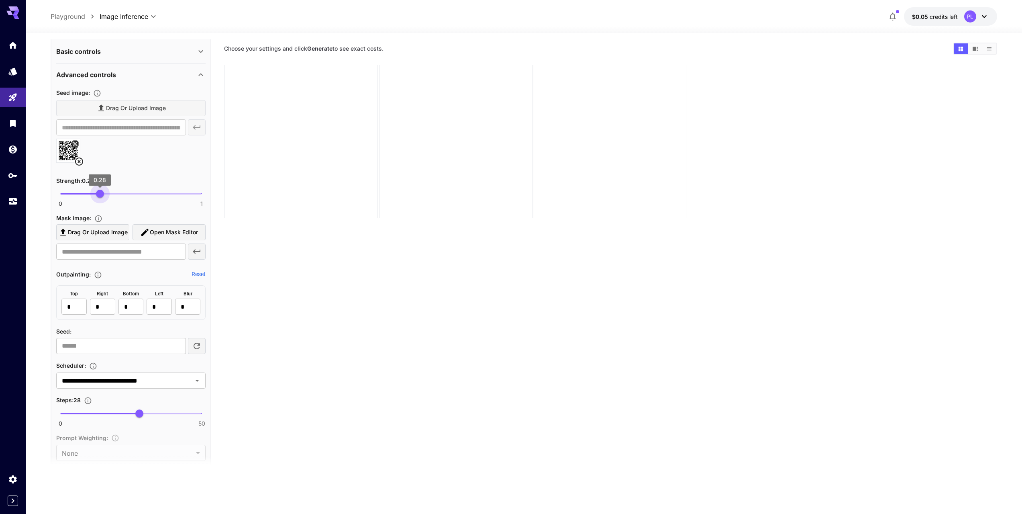
type input "***"
drag, startPoint x: 108, startPoint y: 198, endPoint x: 103, endPoint y: 199, distance: 5.5
click at [103, 198] on span "0.3" at bounding box center [103, 194] width 8 height 8
click at [297, 308] on section "Choose your settings and click Generate to see exact costs." at bounding box center [610, 296] width 773 height 514
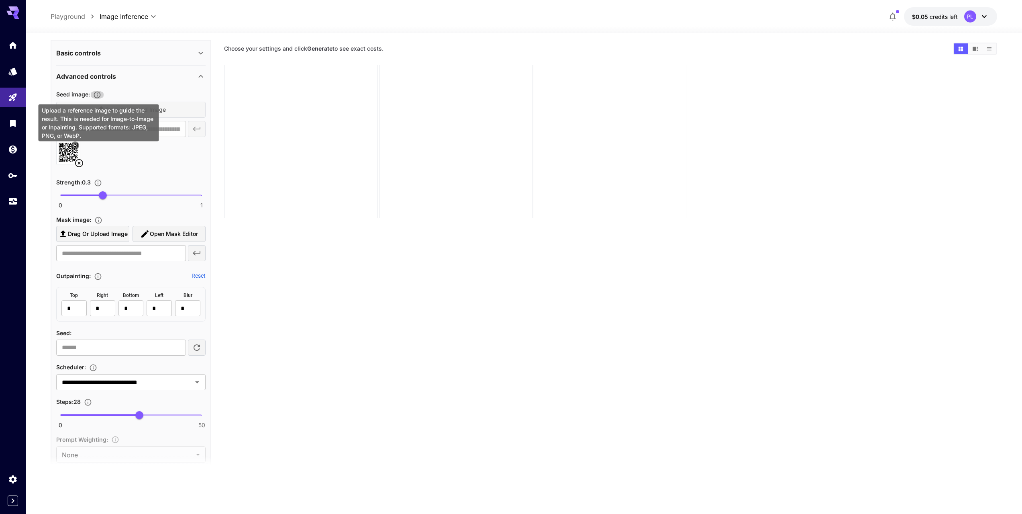
click at [98, 95] on icon "Upload a reference image to guide the result. This is needed for Image-to-Image…" at bounding box center [97, 94] width 7 height 7
click at [138, 78] on div "Advanced controls" at bounding box center [126, 76] width 140 height 10
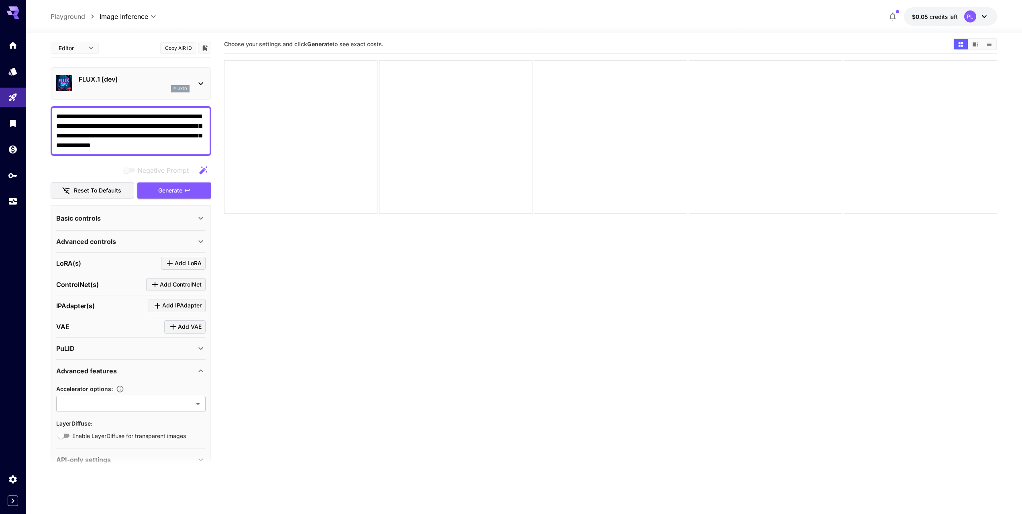
scroll to position [0, 0]
click at [201, 84] on icon at bounding box center [201, 85] width 10 height 10
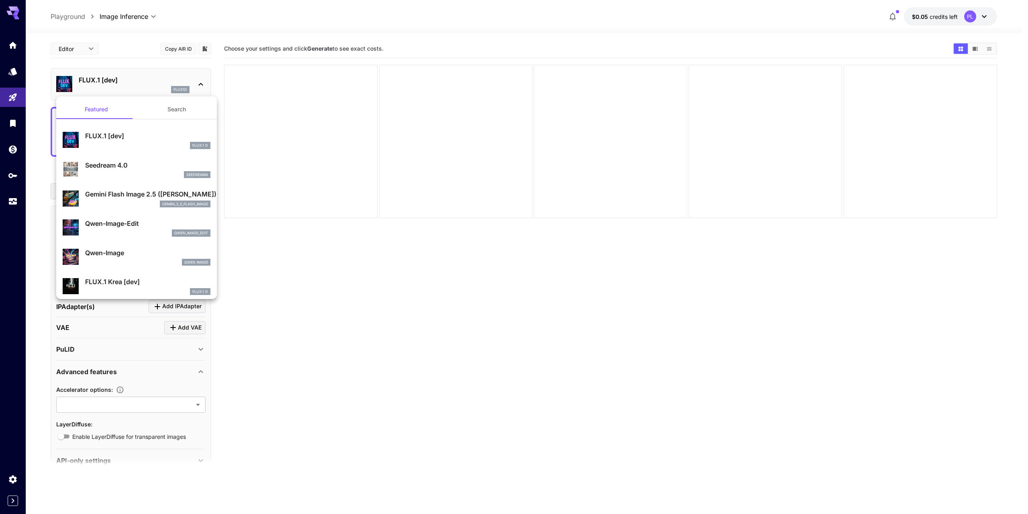
click at [127, 11] on div at bounding box center [514, 257] width 1028 height 514
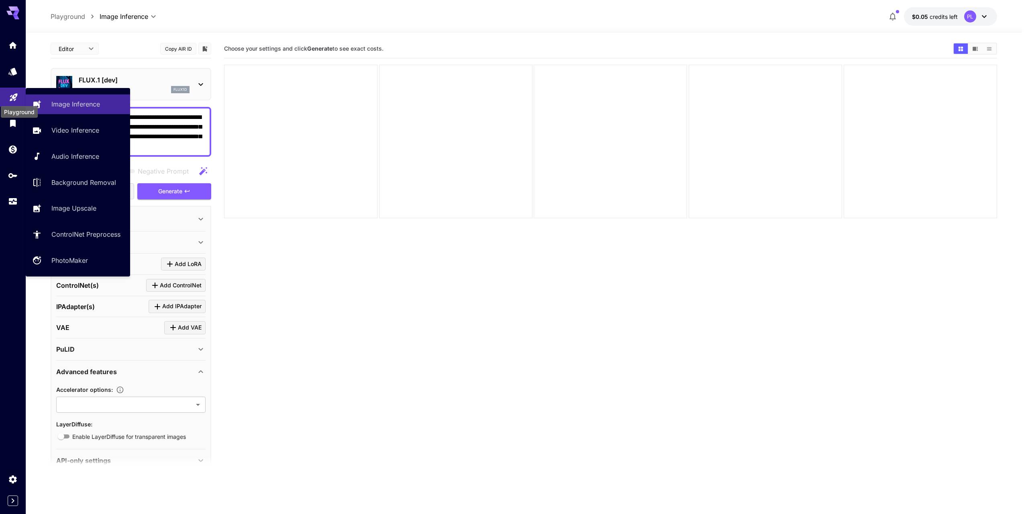
click at [14, 99] on icon "Playground" at bounding box center [14, 95] width 8 height 8
click at [85, 106] on p "Image Inference" at bounding box center [77, 104] width 49 height 10
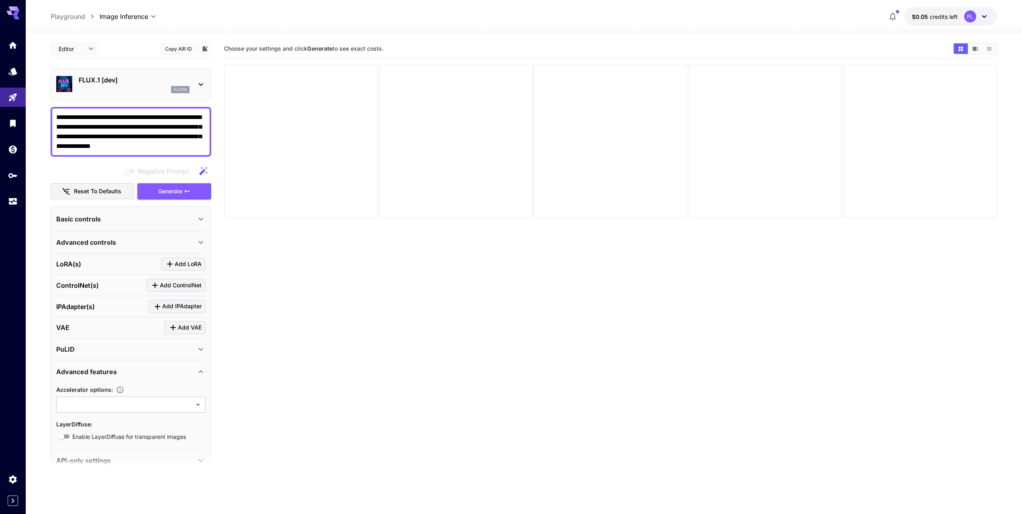
click at [108, 226] on div "Basic controls" at bounding box center [130, 218] width 149 height 19
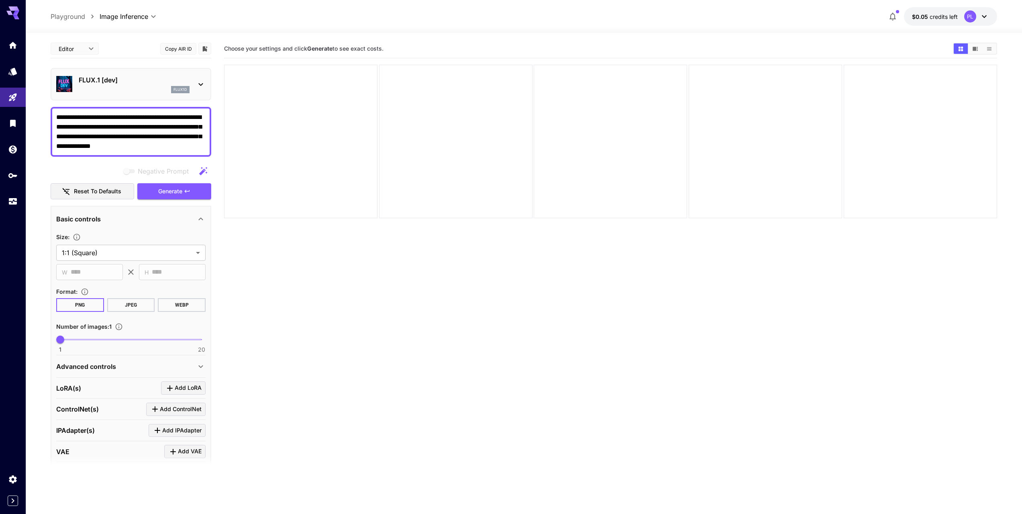
click at [109, 224] on div "Basic controls" at bounding box center [130, 218] width 149 height 19
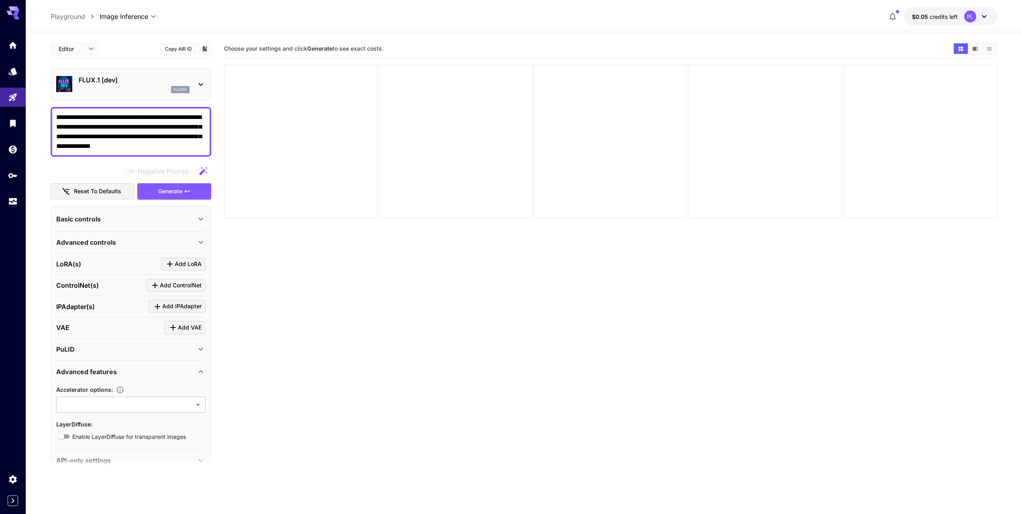
click at [115, 266] on div "LoRA(s) Add LoRA" at bounding box center [130, 263] width 149 height 13
click at [120, 216] on div "Basic controls" at bounding box center [126, 219] width 140 height 10
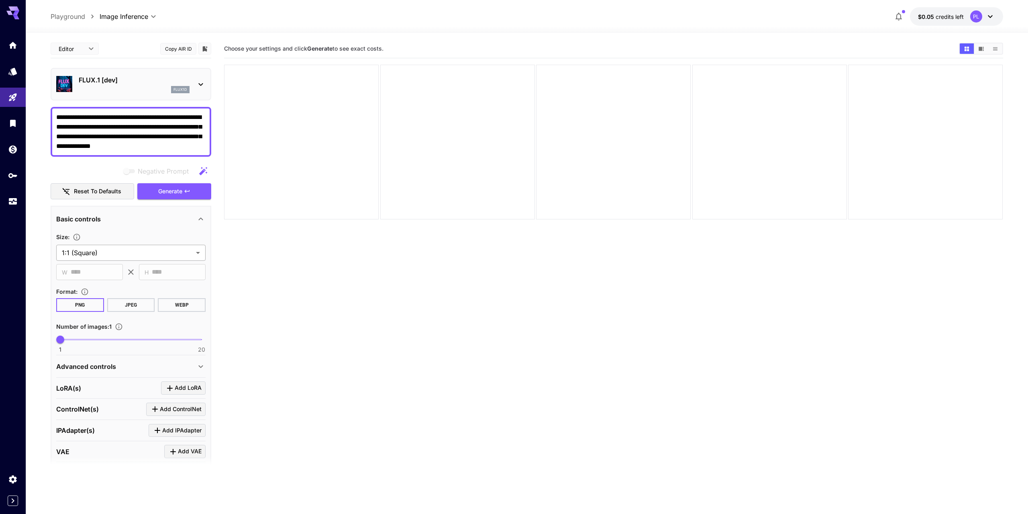
click at [74, 251] on body "**********" at bounding box center [514, 288] width 1028 height 577
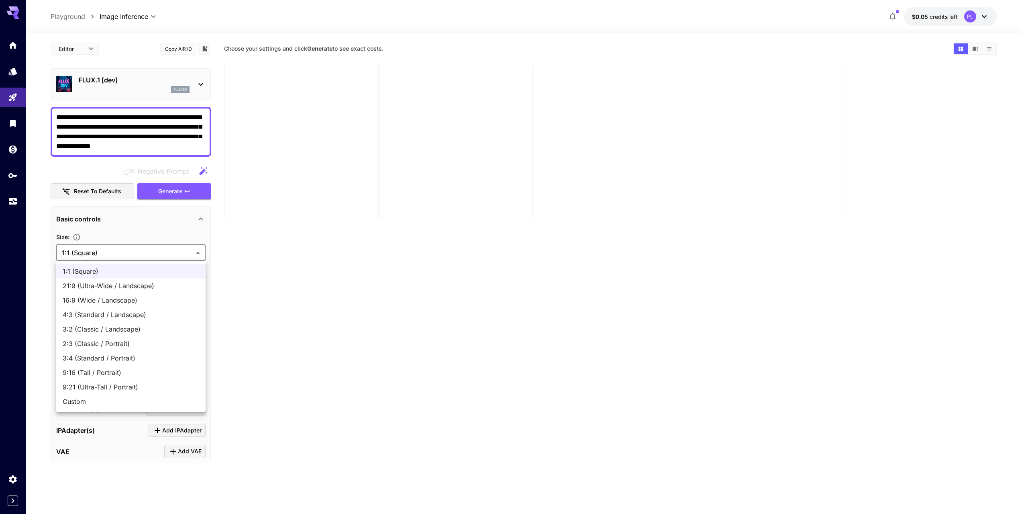
click at [76, 268] on span "1:1 (Square)" at bounding box center [131, 271] width 137 height 10
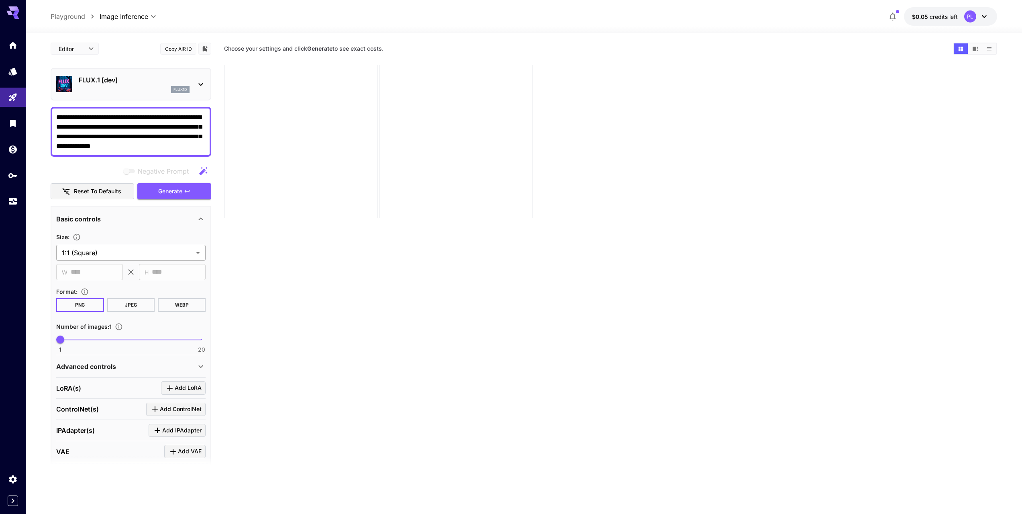
click at [114, 253] on body "**********" at bounding box center [511, 288] width 1022 height 577
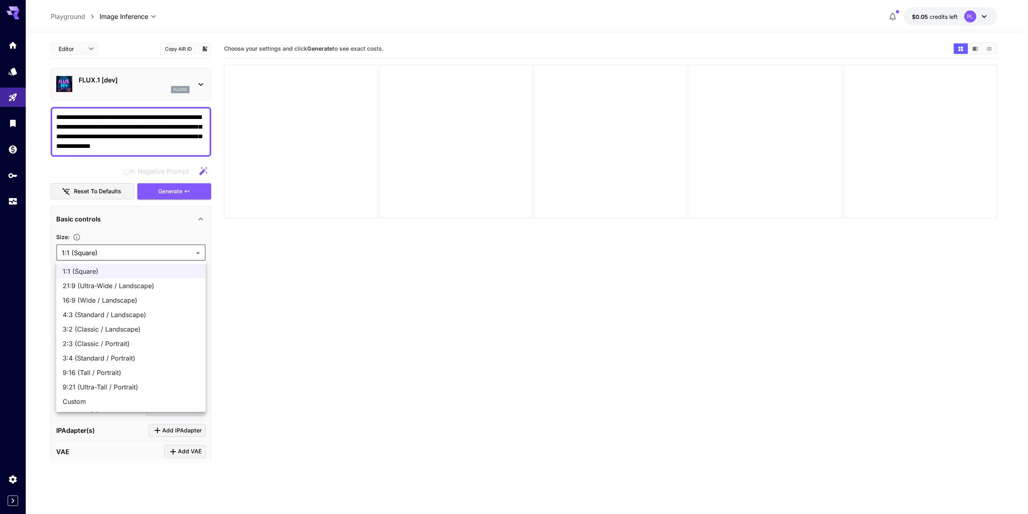
click at [100, 399] on span "Custom" at bounding box center [131, 401] width 137 height 10
type input "******"
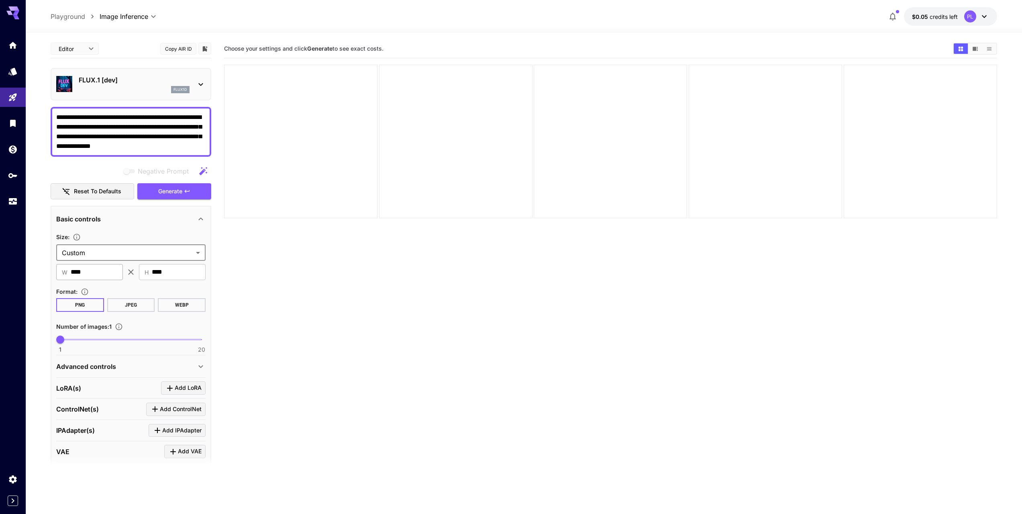
click at [105, 277] on input "****" at bounding box center [97, 272] width 52 height 16
drag, startPoint x: 105, startPoint y: 274, endPoint x: 68, endPoint y: 272, distance: 36.6
click at [68, 272] on div "​ W **** ​" at bounding box center [89, 272] width 67 height 16
type input "***"
click at [177, 278] on input "****" at bounding box center [179, 272] width 54 height 16
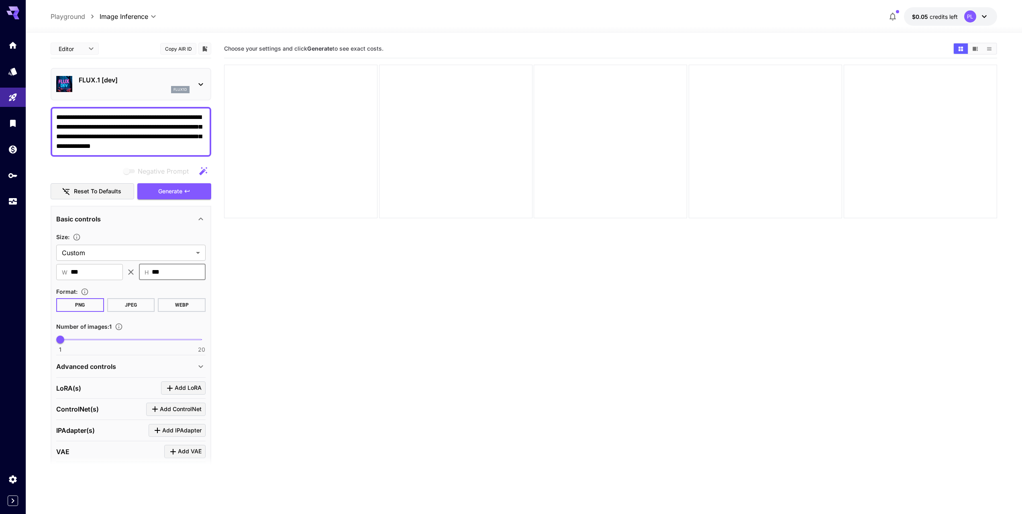
type input "***"
click at [317, 363] on section "Choose your settings and click Generate to see exact costs." at bounding box center [610, 296] width 773 height 514
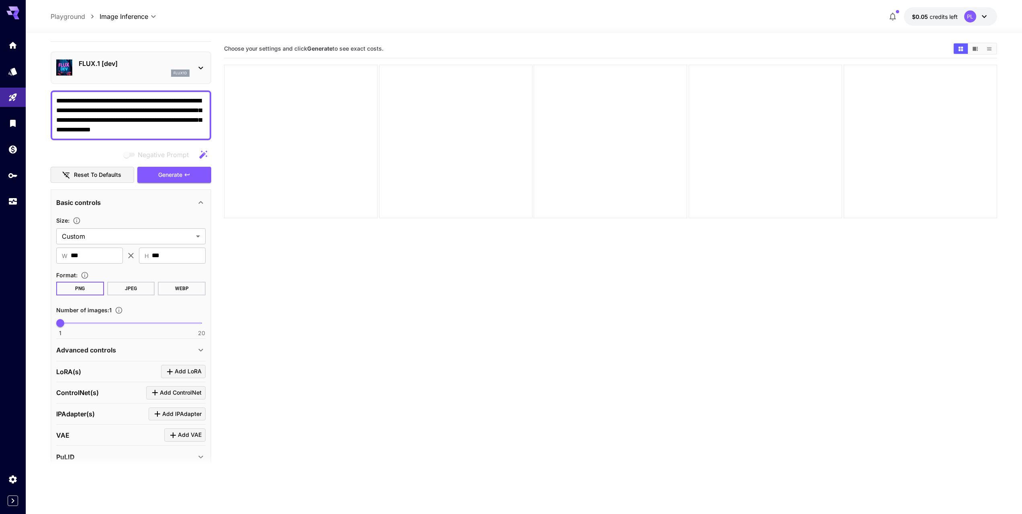
scroll to position [29, 0]
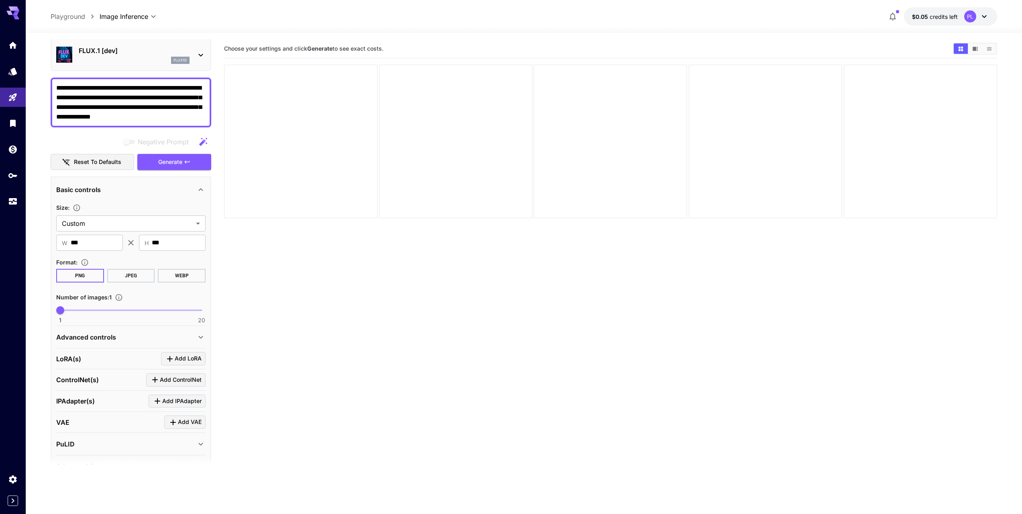
click at [106, 342] on div "Advanced controls" at bounding box center [130, 336] width 149 height 19
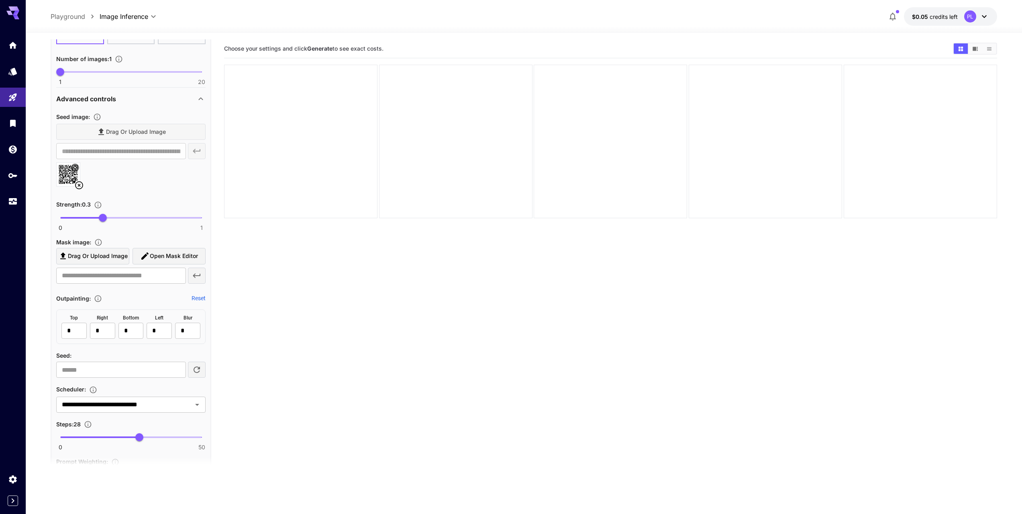
scroll to position [269, 0]
click at [152, 232] on div "**********" at bounding box center [130, 197] width 149 height 175
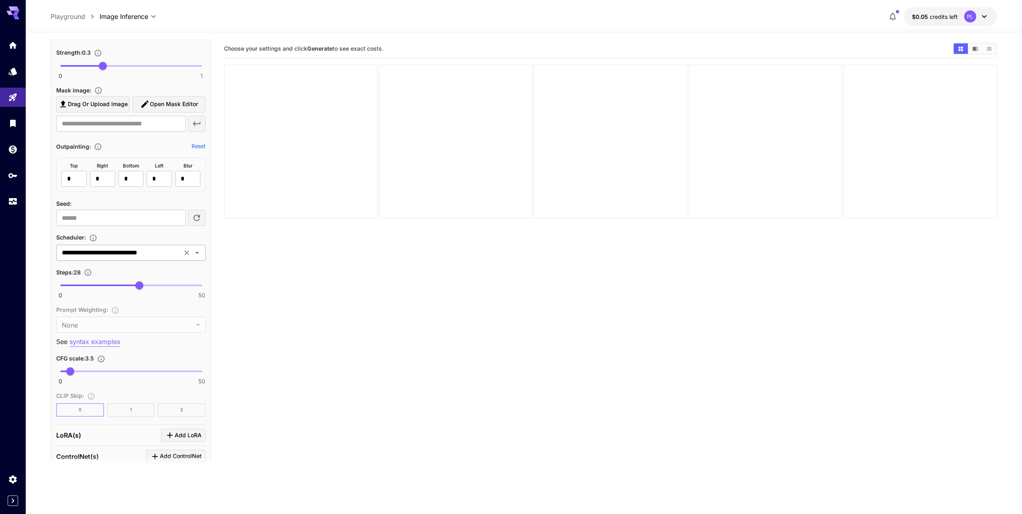
scroll to position [445, 0]
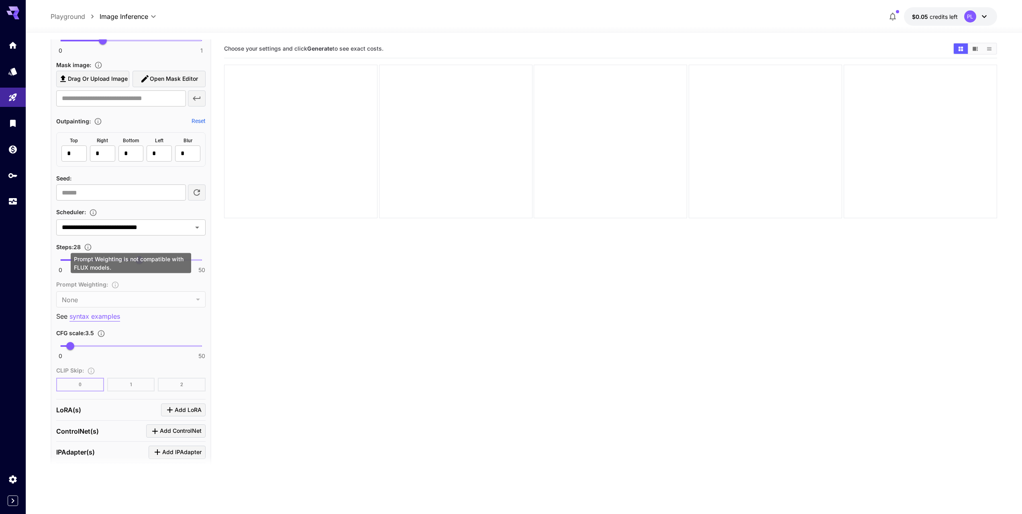
click at [125, 300] on div "Prompt Weighting : None **** ​" at bounding box center [130, 293] width 149 height 28
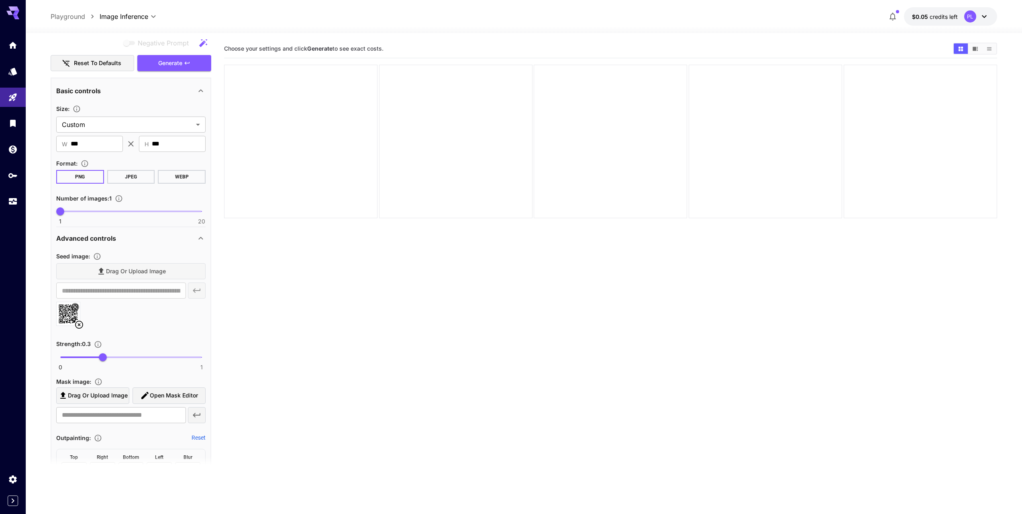
scroll to position [0, 0]
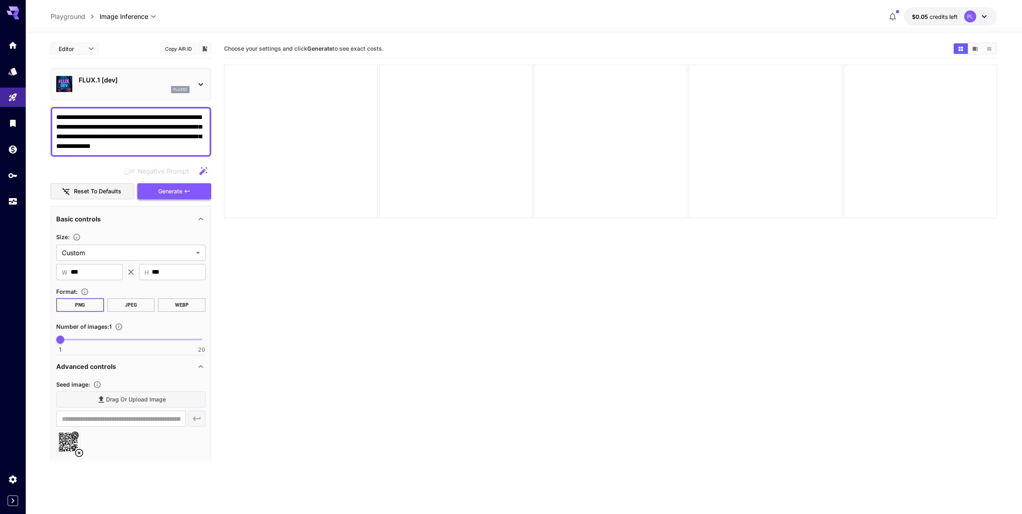
click at [174, 190] on span "Generate" at bounding box center [170, 191] width 24 height 10
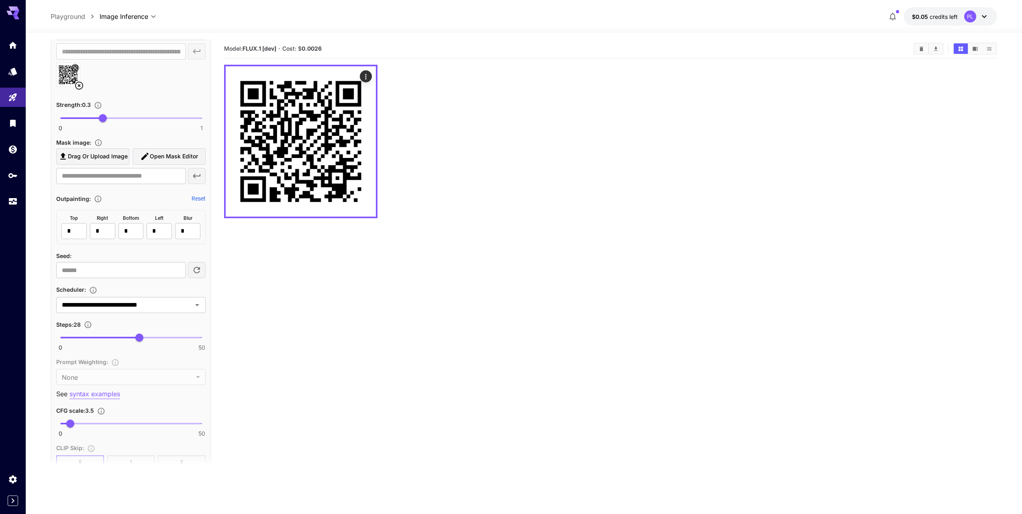
scroll to position [361, 0]
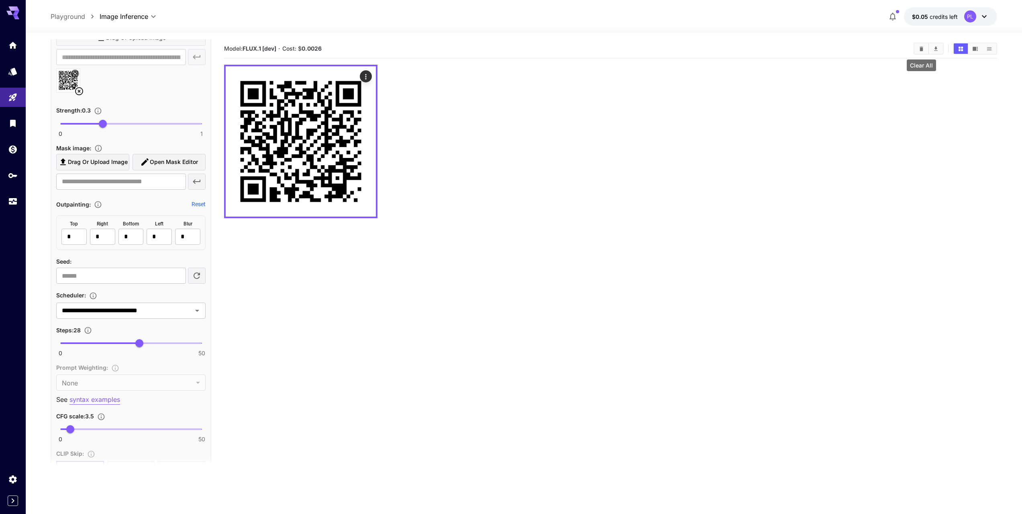
click at [924, 47] on button "Clear All" at bounding box center [922, 48] width 14 height 10
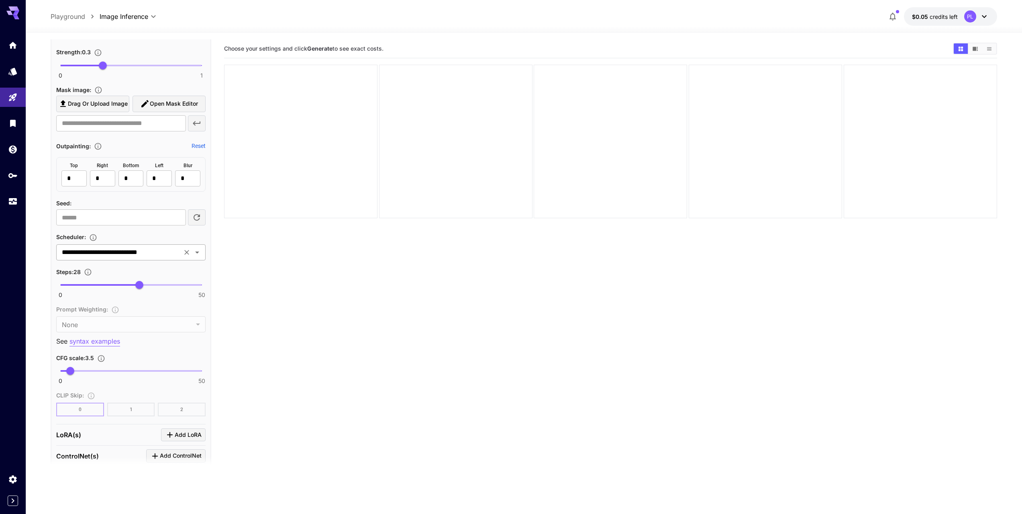
scroll to position [162, 0]
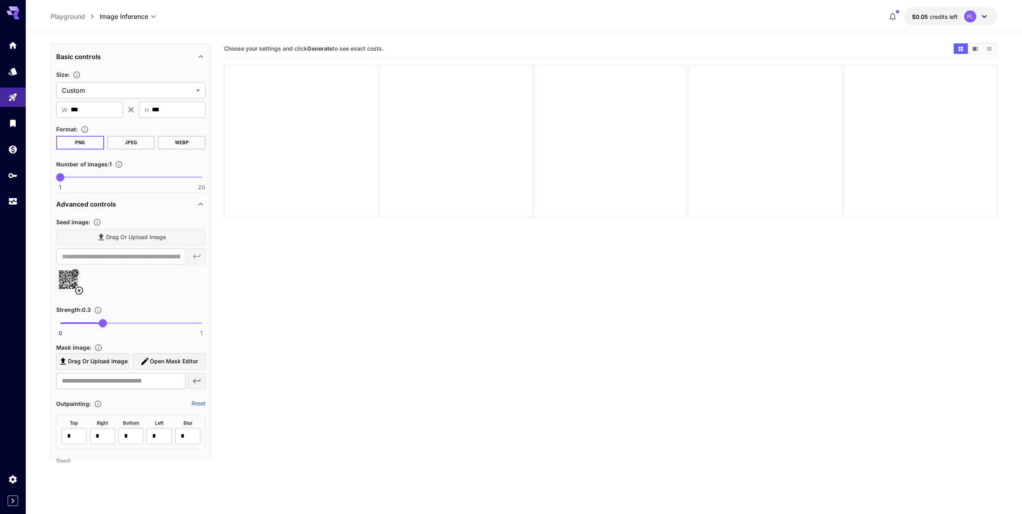
click at [82, 291] on icon at bounding box center [79, 291] width 10 height 10
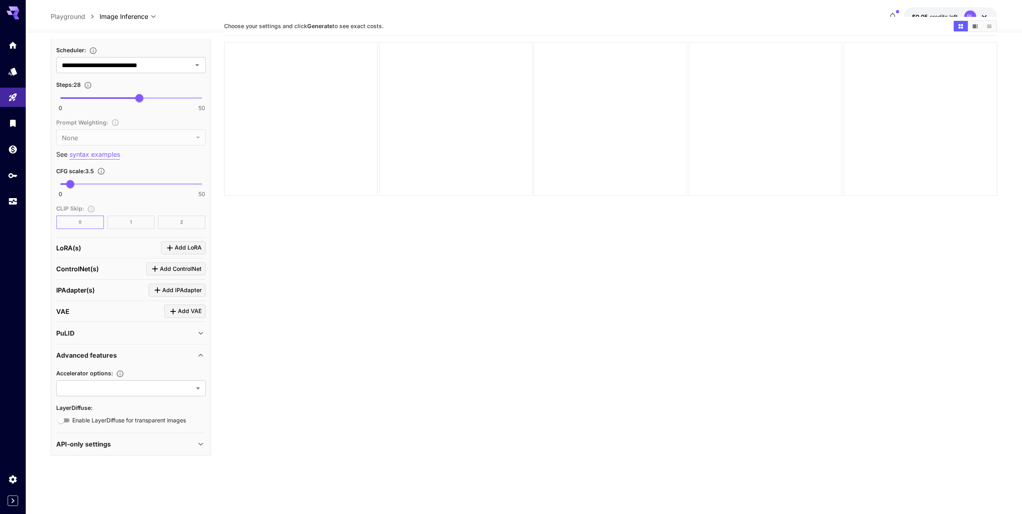
scroll to position [63, 0]
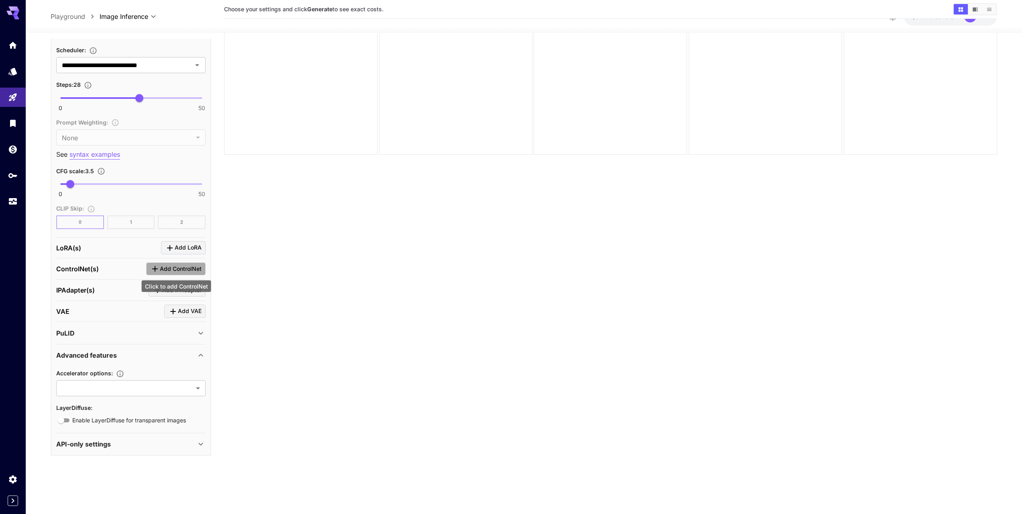
click at [164, 267] on span "Add ControlNet" at bounding box center [181, 269] width 42 height 10
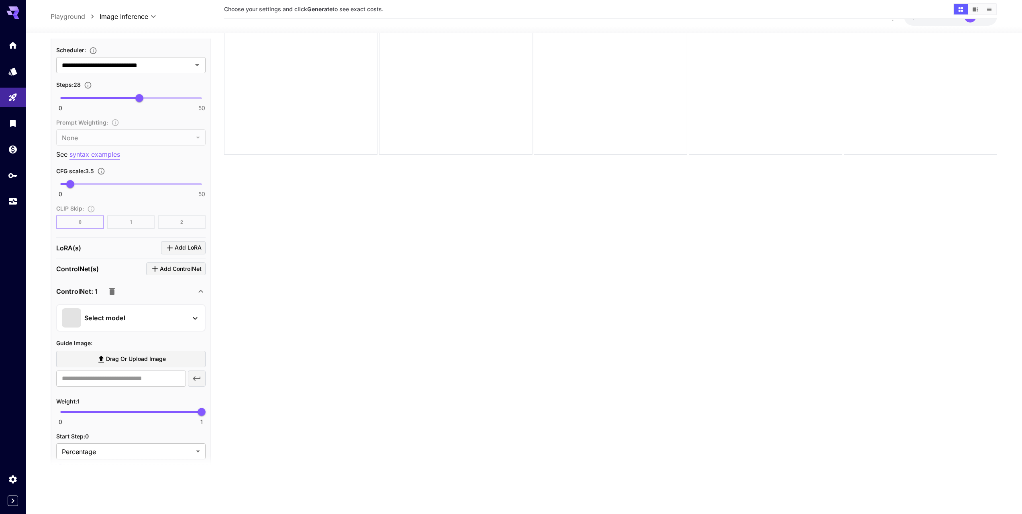
click at [103, 313] on p "Select model" at bounding box center [104, 318] width 41 height 10
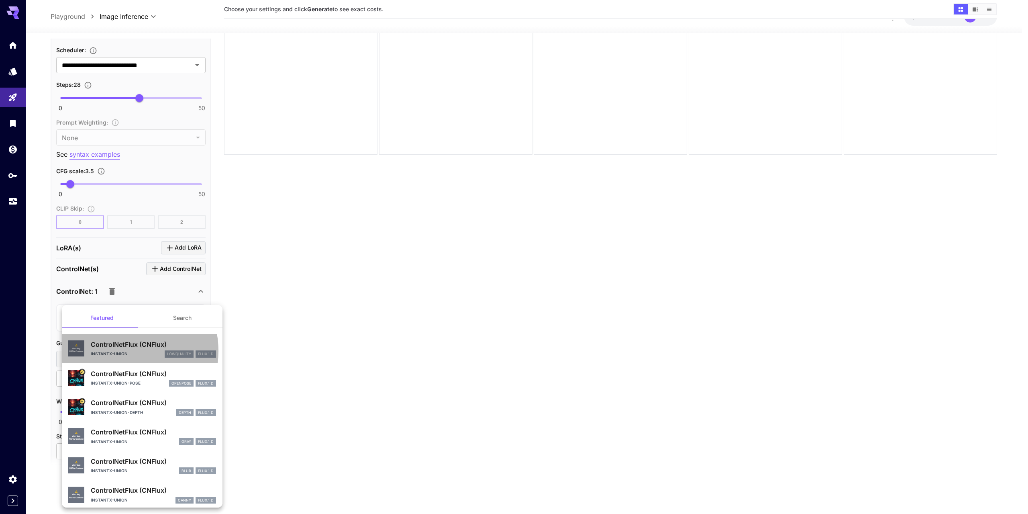
drag, startPoint x: 123, startPoint y: 351, endPoint x: 114, endPoint y: 370, distance: 20.8
click at [114, 370] on section "⚠️ Warning: NSFW Content ControlNetFlux (CNFlux) instantx-union lowquality FLUX…" at bounding box center [142, 458] width 161 height 261
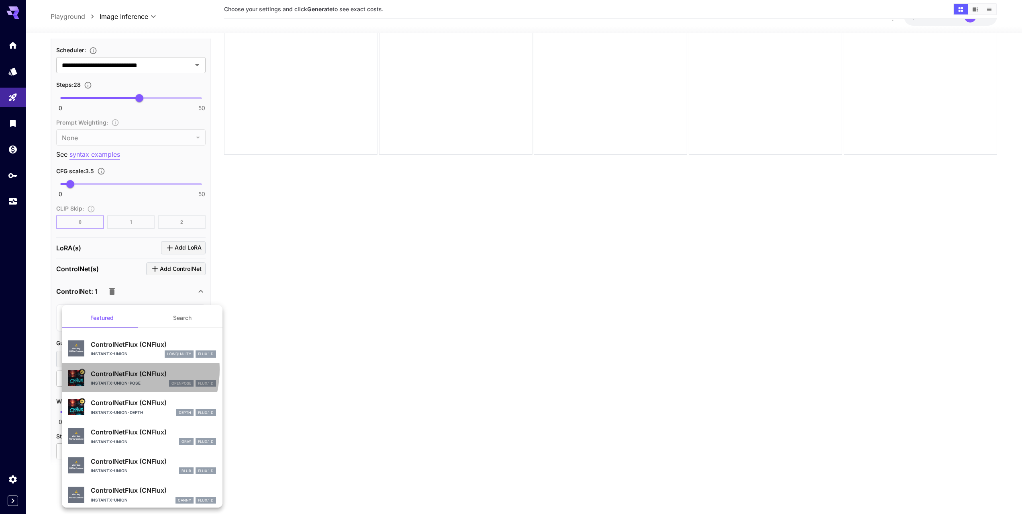
click at [114, 370] on p "ControlNetFlux (CNFlux)" at bounding box center [153, 374] width 125 height 10
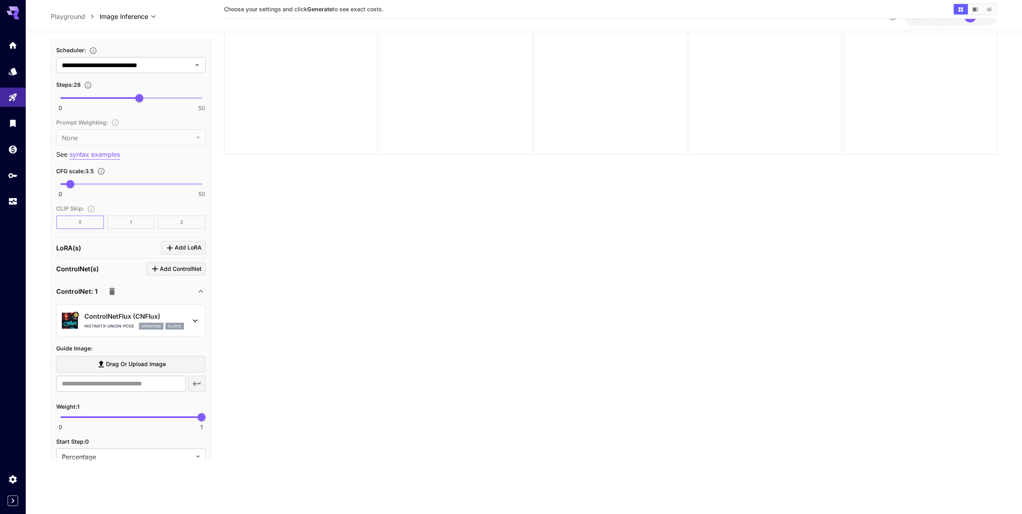
click at [145, 362] on span "Drag or upload image" at bounding box center [136, 364] width 60 height 10
click at [0, 0] on input "Drag or upload image" at bounding box center [0, 0] width 0 height 0
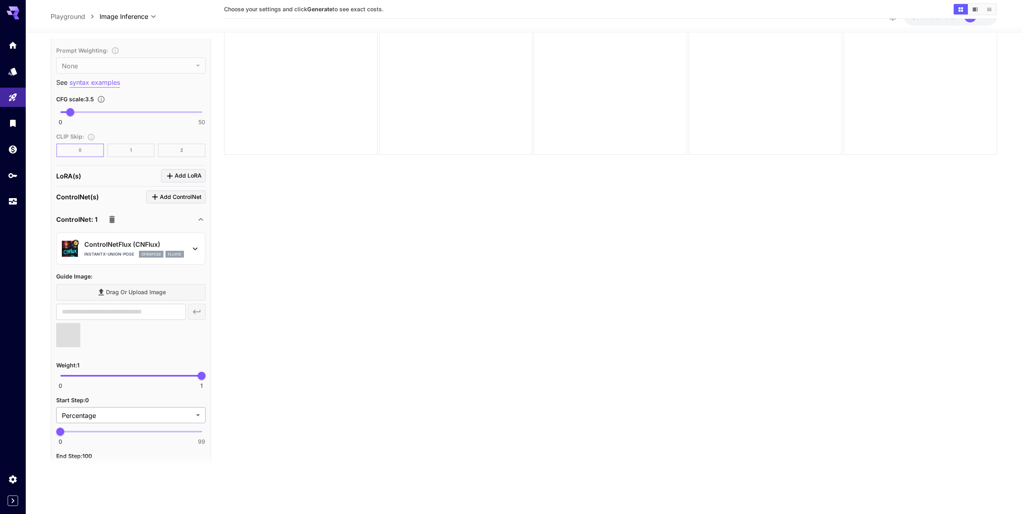
type input "**********"
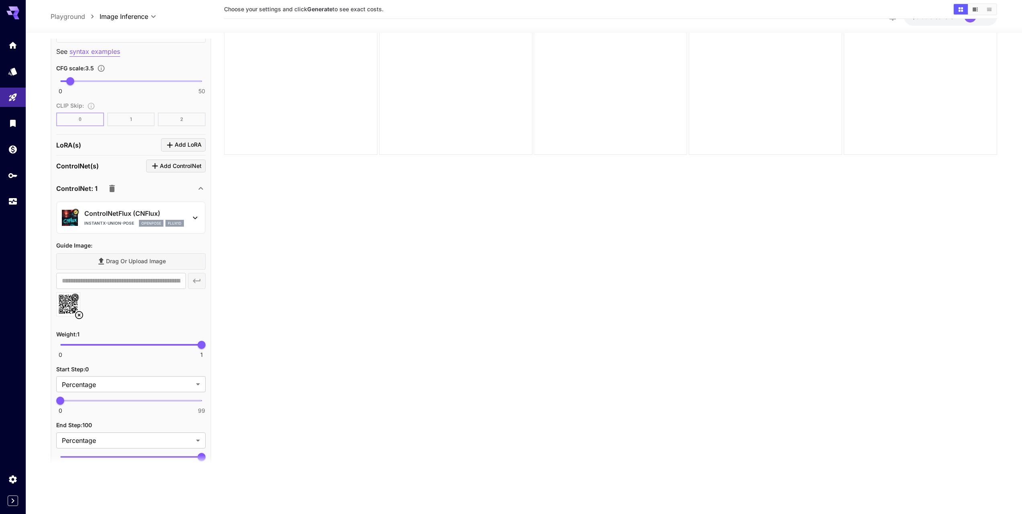
scroll to position [641, 0]
click at [83, 346] on span "0 1 0.16" at bounding box center [130, 344] width 141 height 12
click at [130, 344] on span "0 1 0.16" at bounding box center [130, 344] width 141 height 12
click at [147, 346] on span "0 1 0.49" at bounding box center [130, 344] width 141 height 12
click at [169, 346] on span "0 1 0.61" at bounding box center [130, 344] width 141 height 12
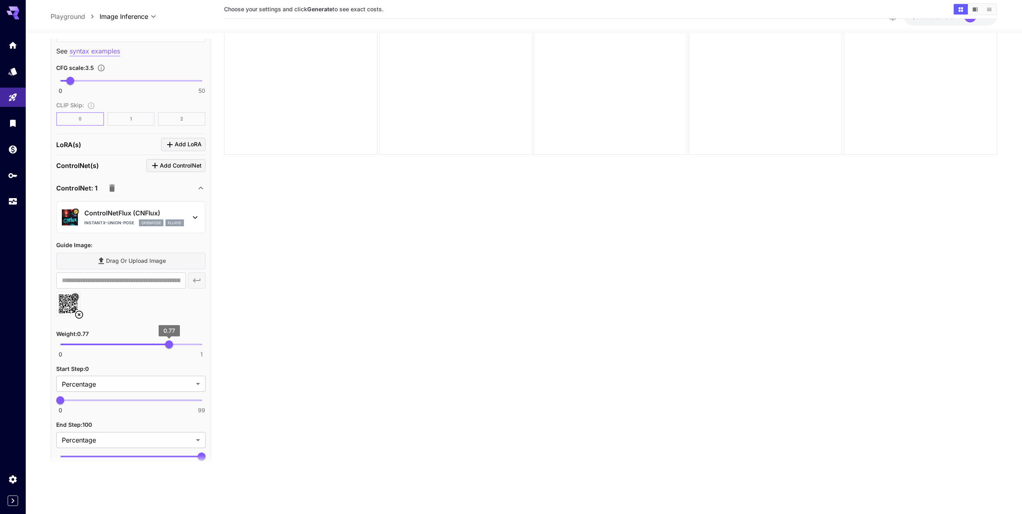
click at [173, 345] on span "0.77" at bounding box center [169, 344] width 8 height 8
type input "****"
drag, startPoint x: 176, startPoint y: 345, endPoint x: 182, endPoint y: 346, distance: 6.1
click at [182, 346] on span "0.86" at bounding box center [182, 344] width 8 height 8
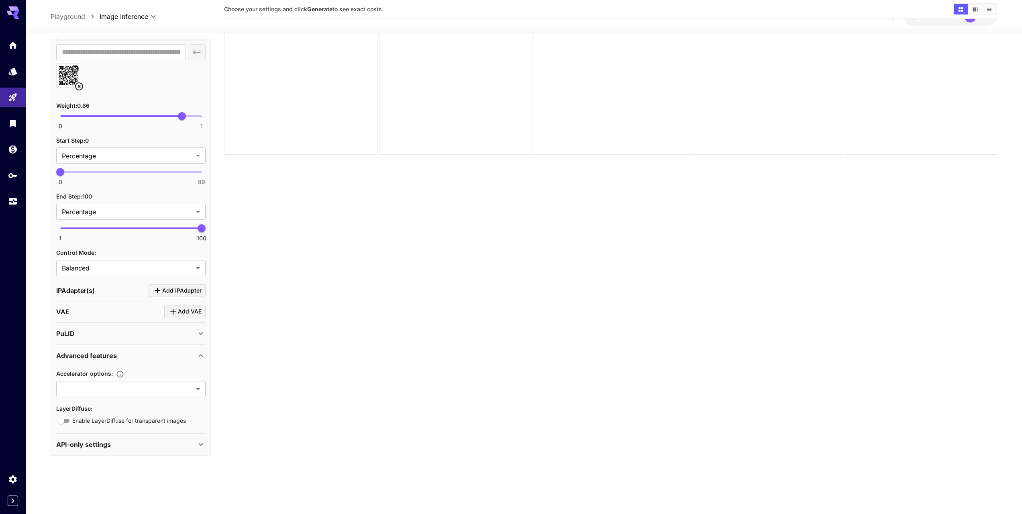
scroll to position [0, 0]
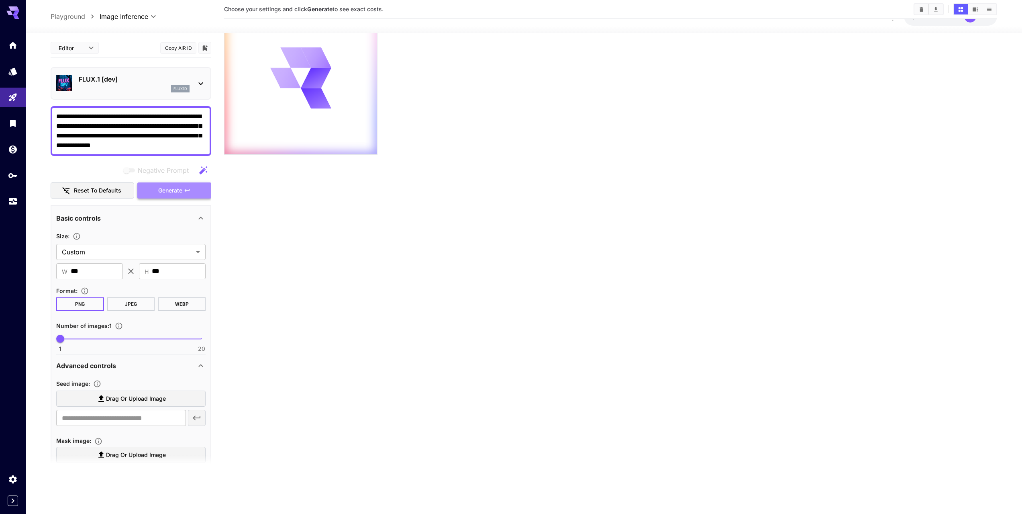
click at [171, 194] on span "Generate" at bounding box center [170, 191] width 24 height 10
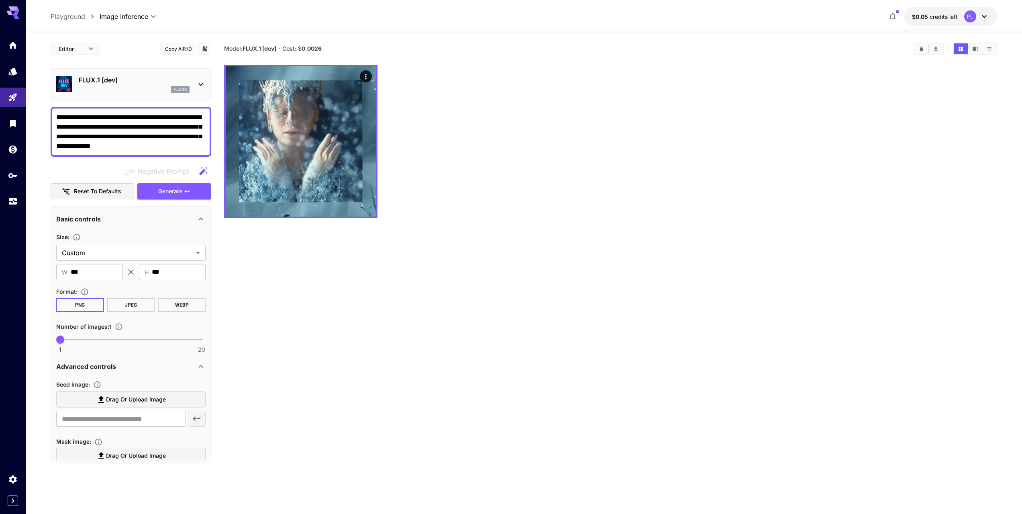
click at [169, 137] on textarea "**********" at bounding box center [130, 131] width 149 height 39
click at [143, 131] on textarea "**********" at bounding box center [130, 131] width 149 height 39
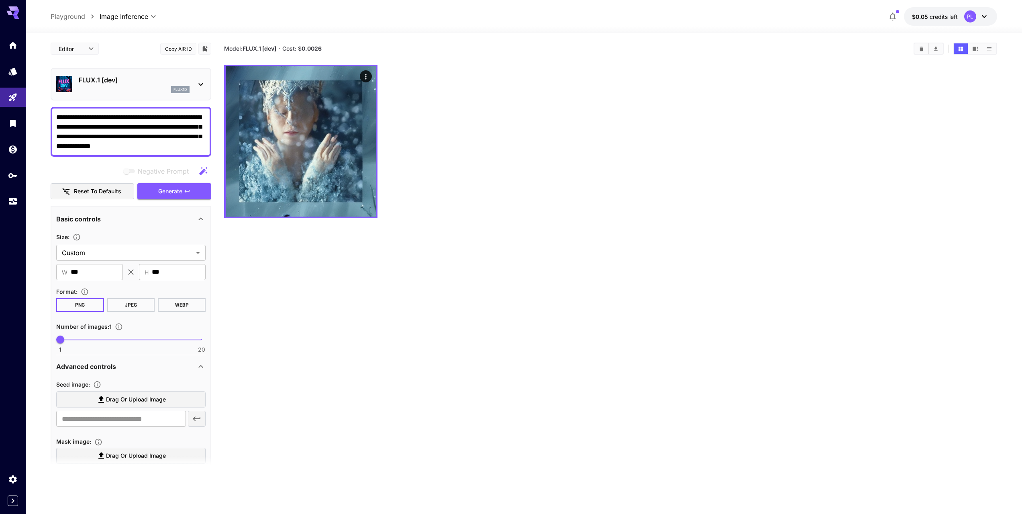
click at [143, 131] on textarea "**********" at bounding box center [130, 131] width 149 height 39
paste textarea "**********"
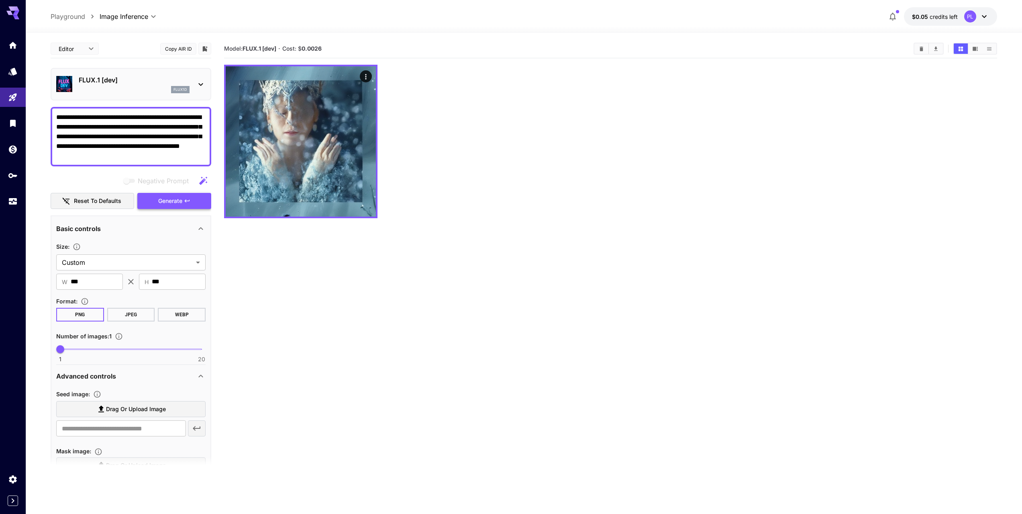
type textarea "**********"
click at [167, 204] on span "Generate" at bounding box center [170, 201] width 24 height 10
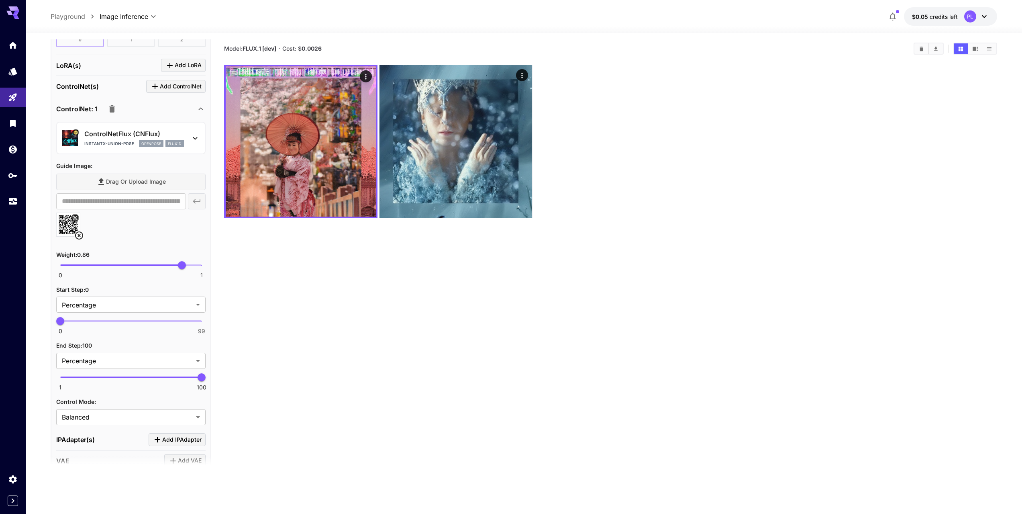
scroll to position [676, 0]
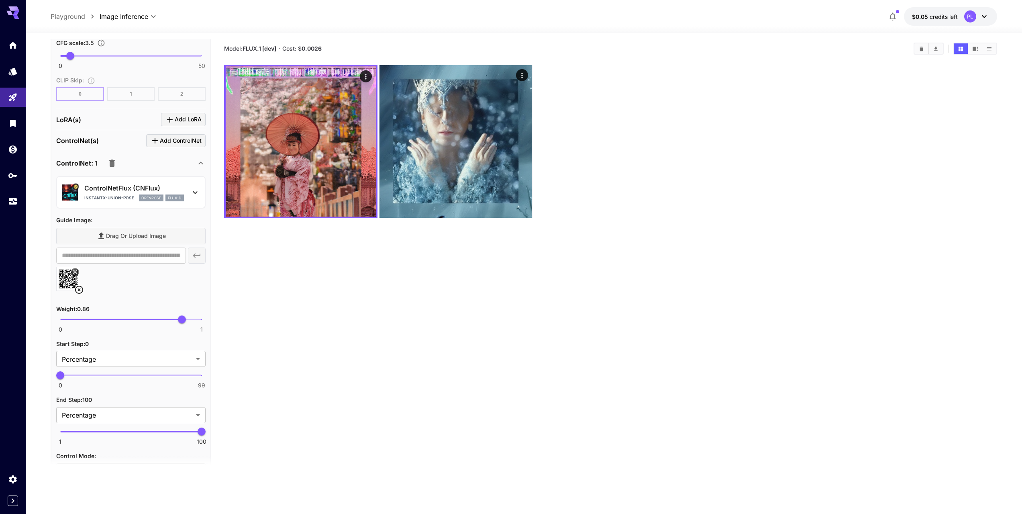
click at [169, 190] on p "ControlNetFlux (CNFlux)" at bounding box center [134, 188] width 100 height 10
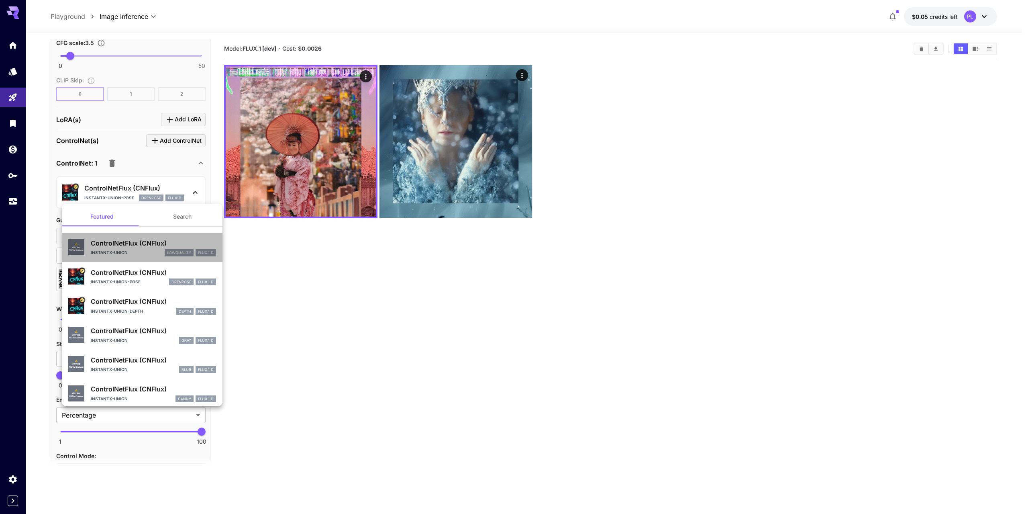
click at [153, 247] on p "ControlNetFlux (CNFlux)" at bounding box center [153, 243] width 125 height 10
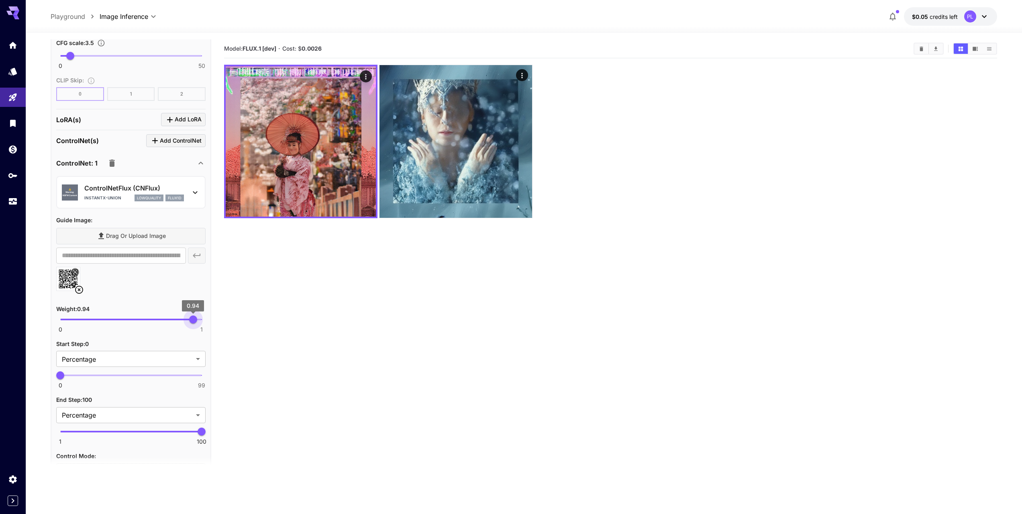
type input "*"
drag, startPoint x: 187, startPoint y: 321, endPoint x: 278, endPoint y: 330, distance: 91.6
click at [264, 331] on main "**********" at bounding box center [524, 299] width 947 height 520
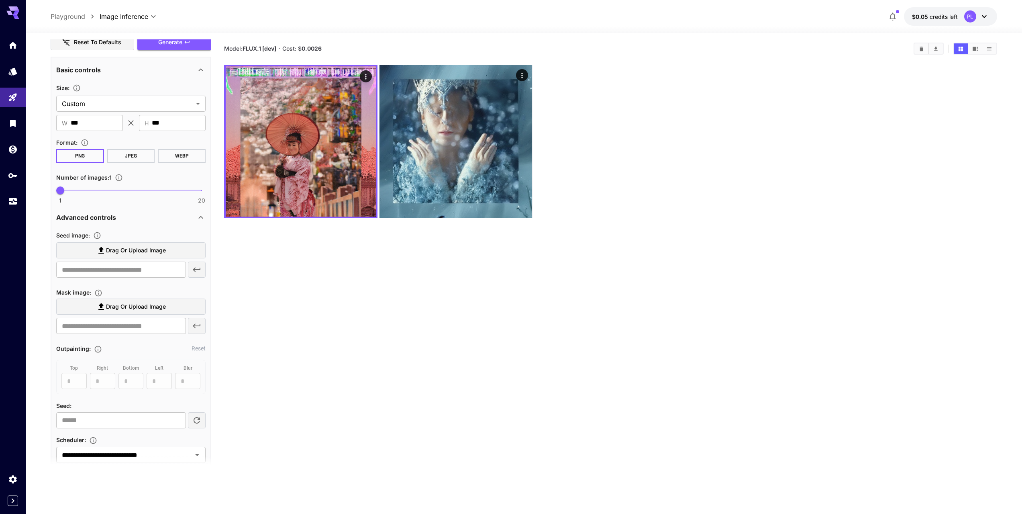
scroll to position [104, 0]
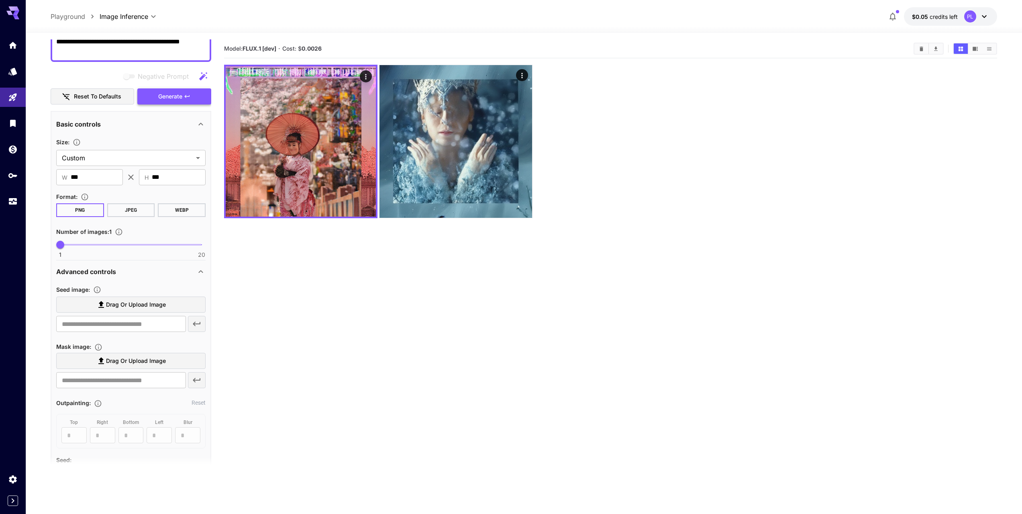
click at [182, 98] on button "Generate" at bounding box center [174, 96] width 74 height 16
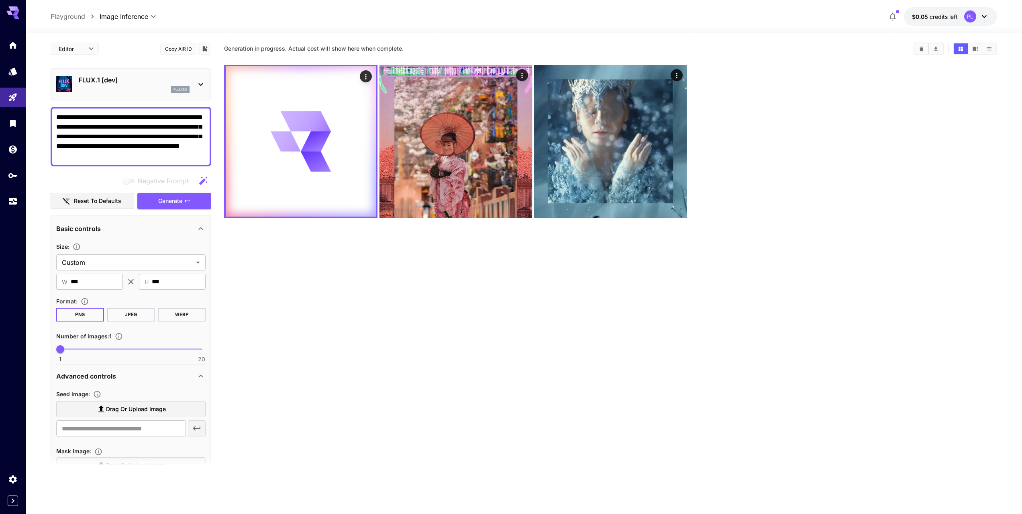
scroll to position [0, 0]
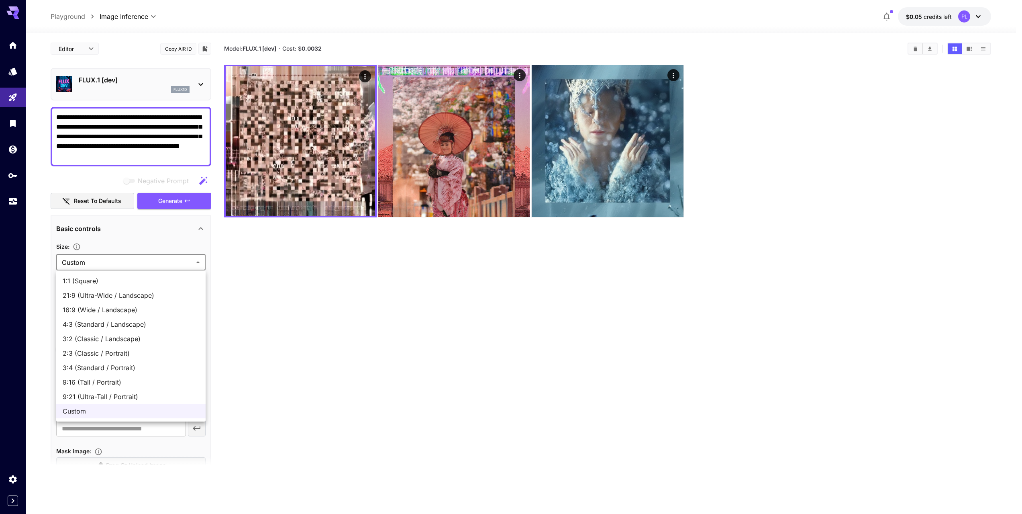
click at [96, 262] on body "**********" at bounding box center [511, 288] width 1022 height 577
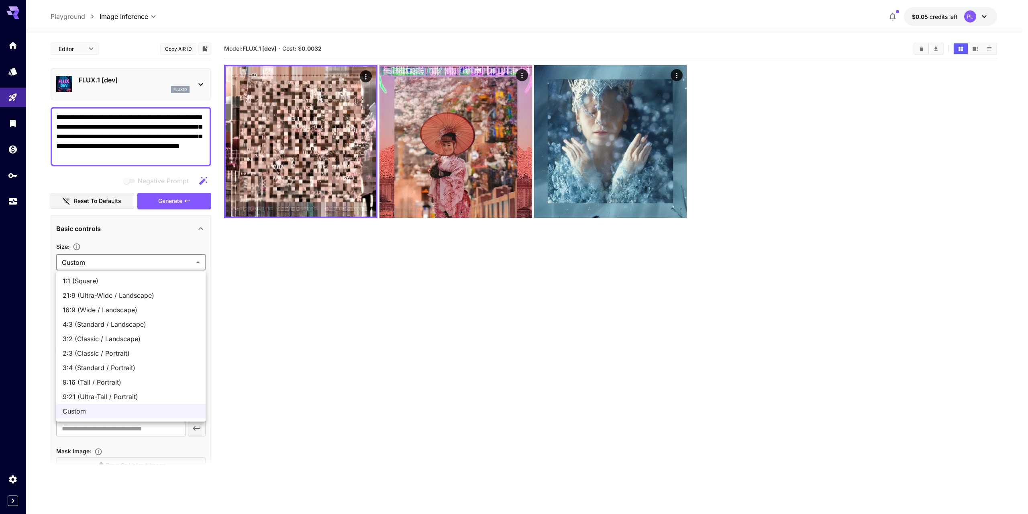
click at [94, 280] on span "1:1 (Square)" at bounding box center [131, 281] width 137 height 10
type input "**********"
type input "****"
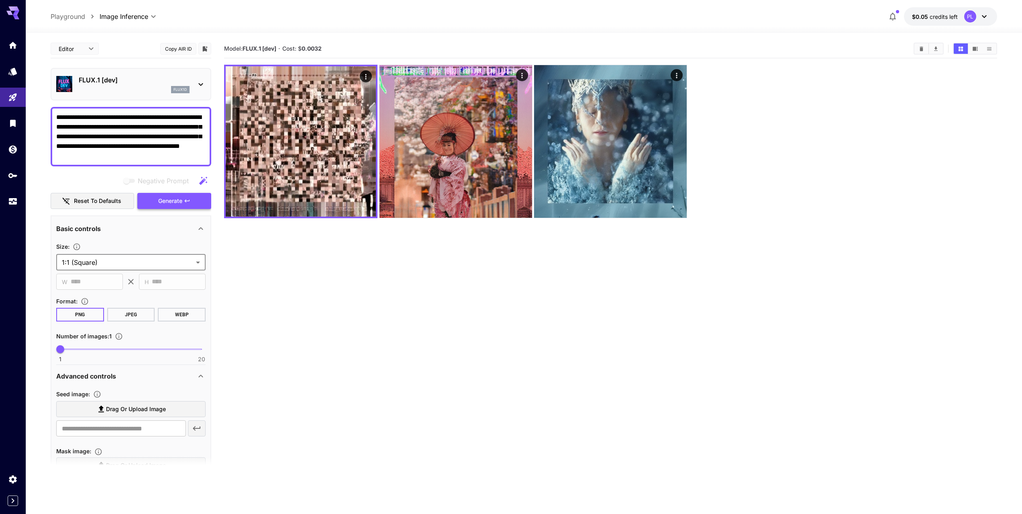
click at [181, 201] on span "Generate" at bounding box center [170, 201] width 24 height 10
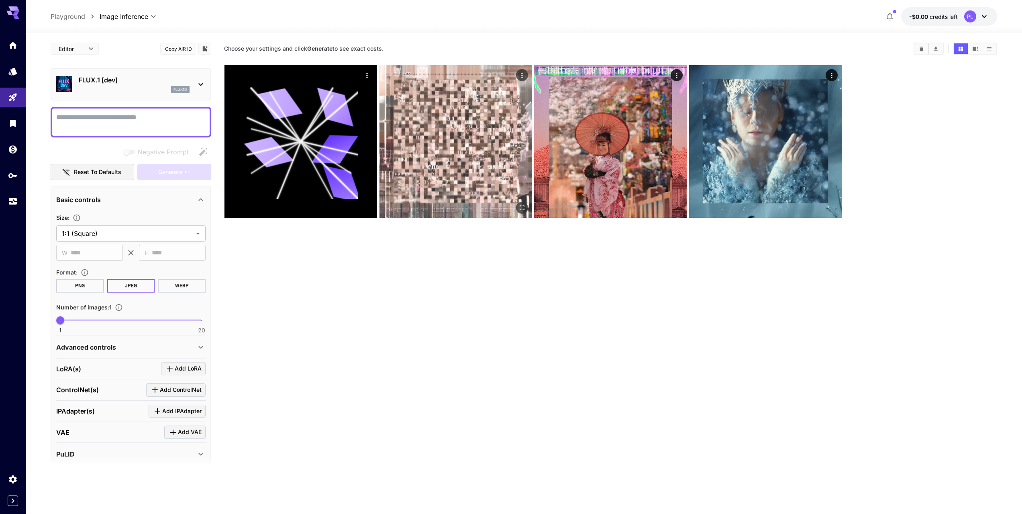
click at [436, 141] on img at bounding box center [456, 141] width 153 height 153
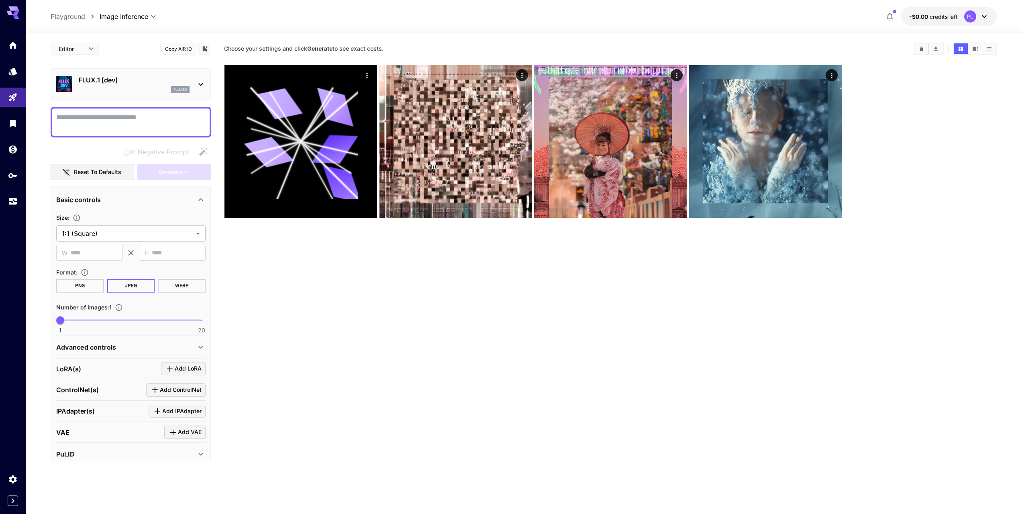
click at [556, 362] on section "Choose your settings and click Generate to see exact costs." at bounding box center [610, 296] width 773 height 514
